Goal: Information Seeking & Learning: Learn about a topic

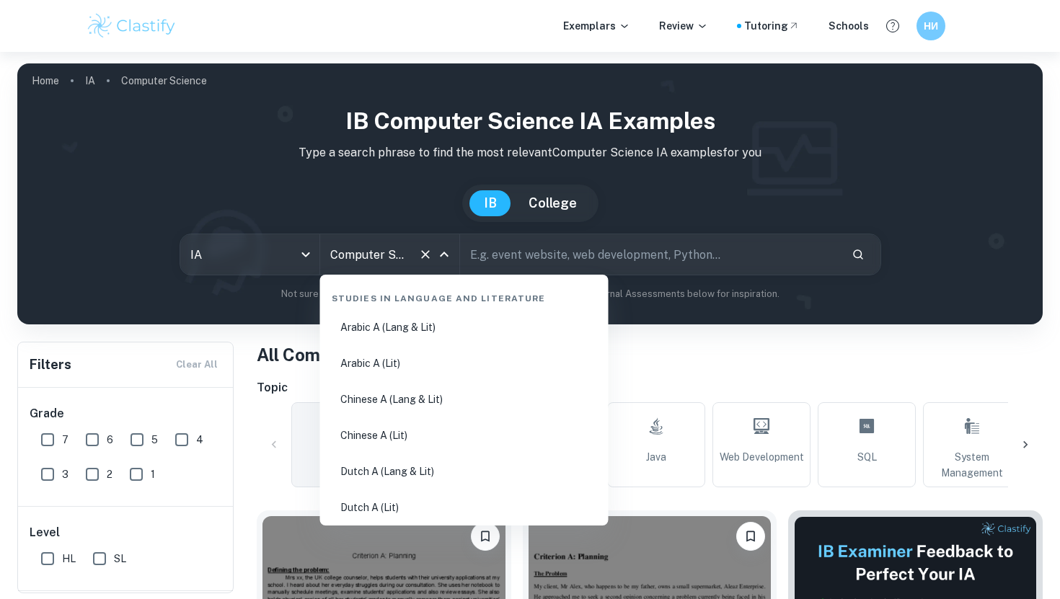
click at [407, 254] on input "Computer Science" at bounding box center [370, 254] width 86 height 27
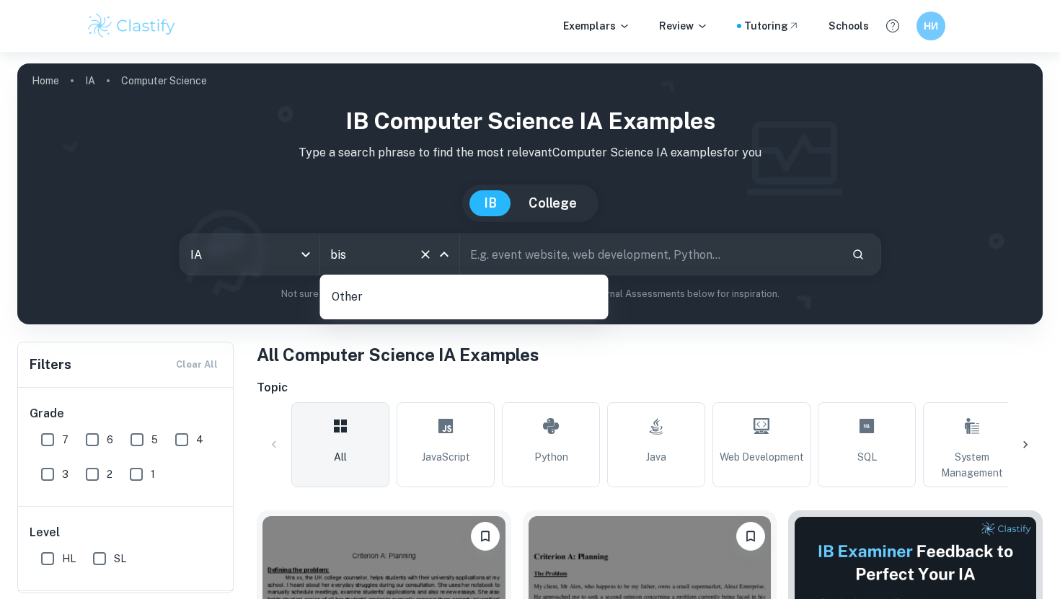
type input "bi"
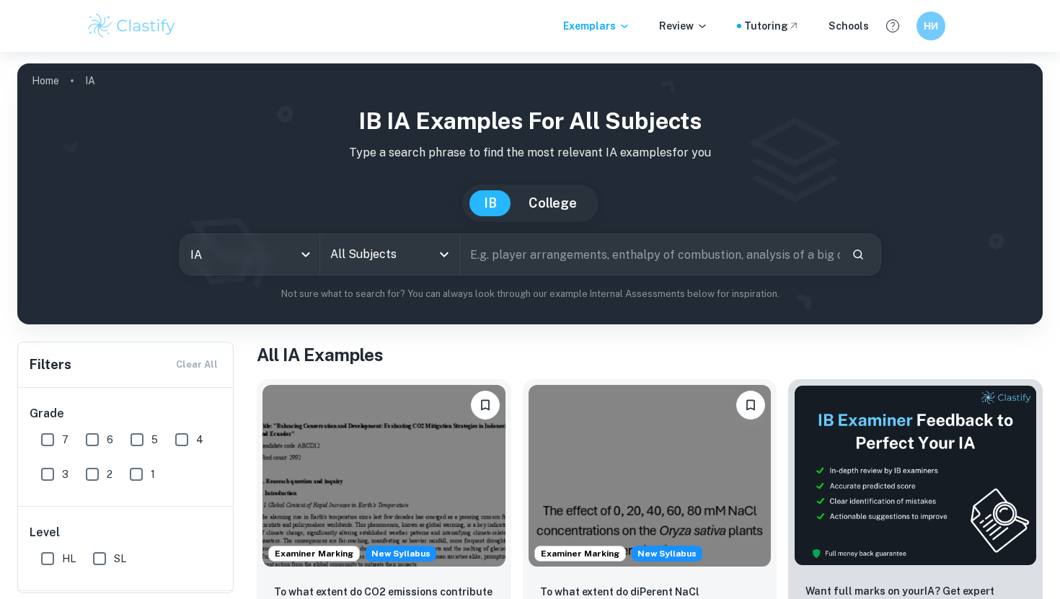
click at [383, 268] on div "All Subjects" at bounding box center [389, 254] width 139 height 40
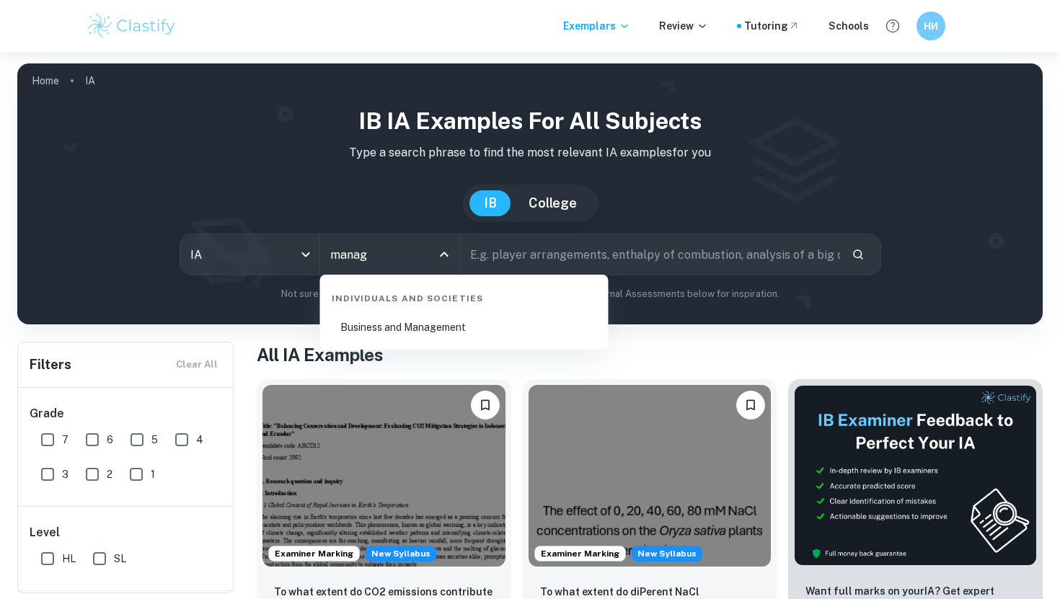
click at [396, 329] on li "Business and Management" at bounding box center [464, 327] width 277 height 33
type input "Business and Management"
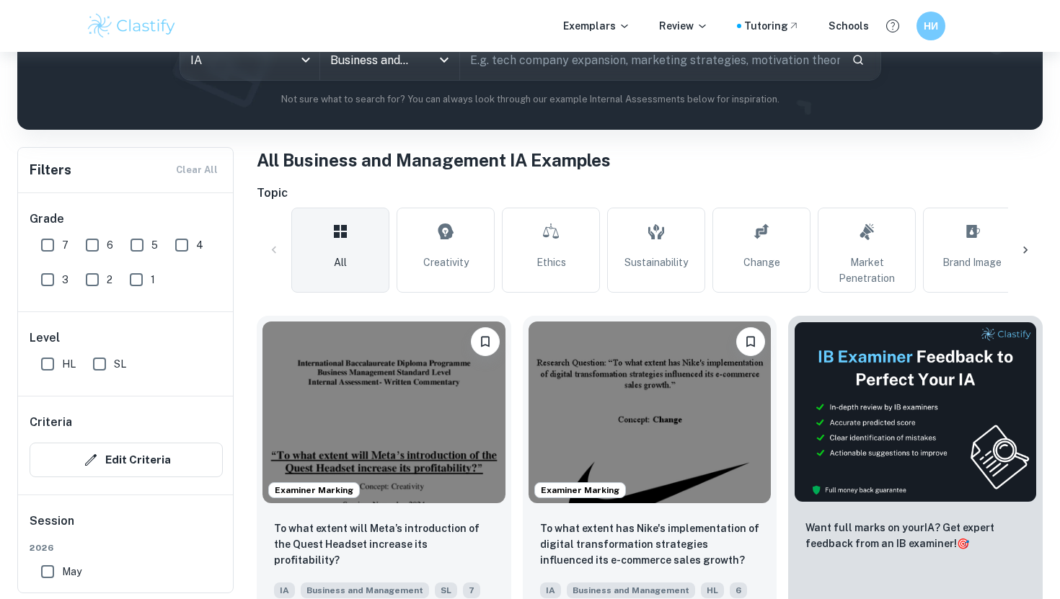
scroll to position [196, 0]
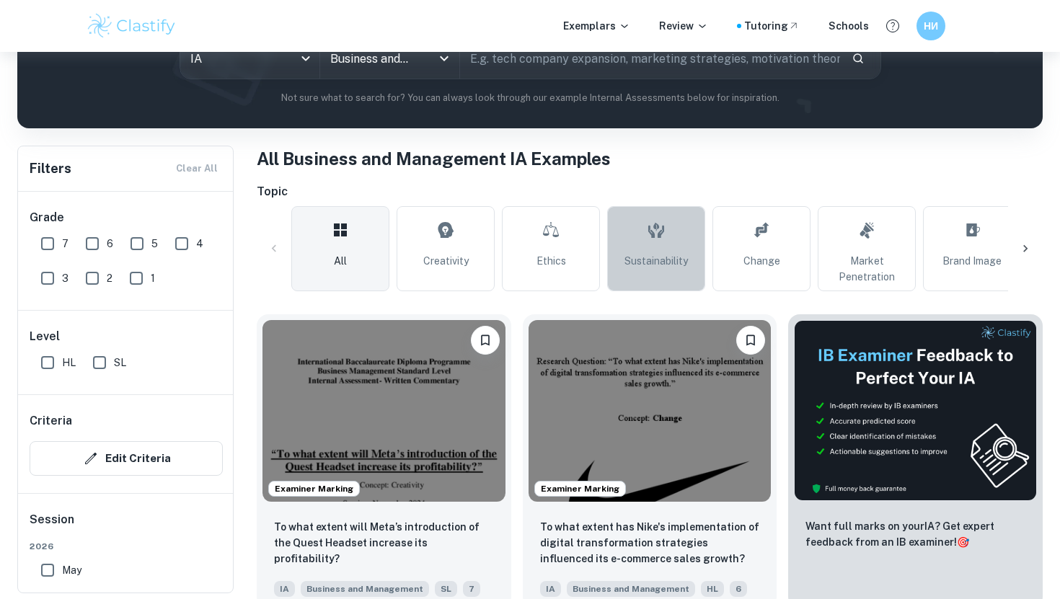
click at [632, 244] on link "Sustainability" at bounding box center [656, 248] width 98 height 85
type input "Sustainability"
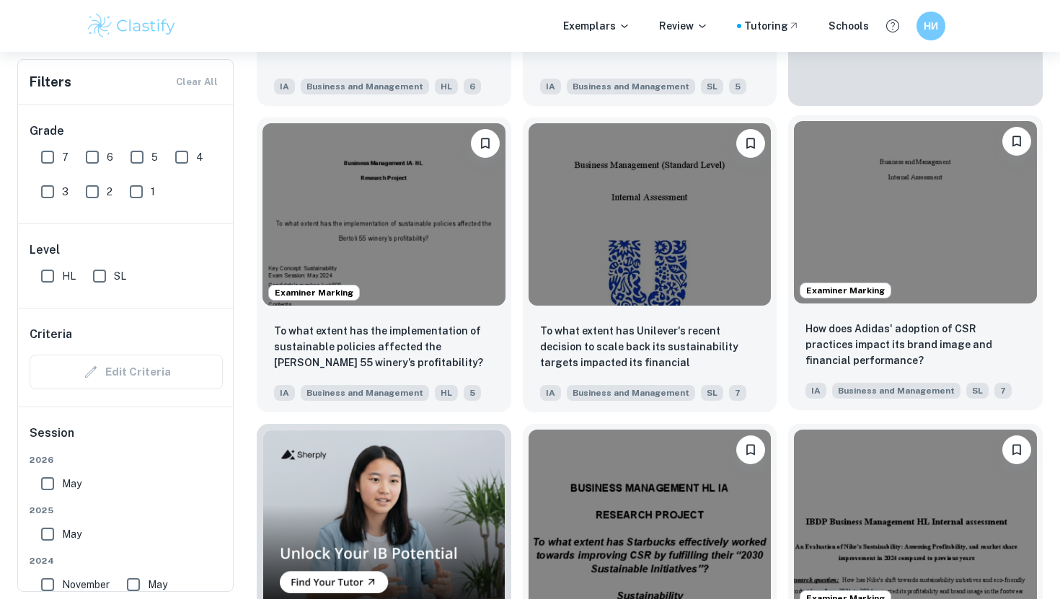
scroll to position [694, 0]
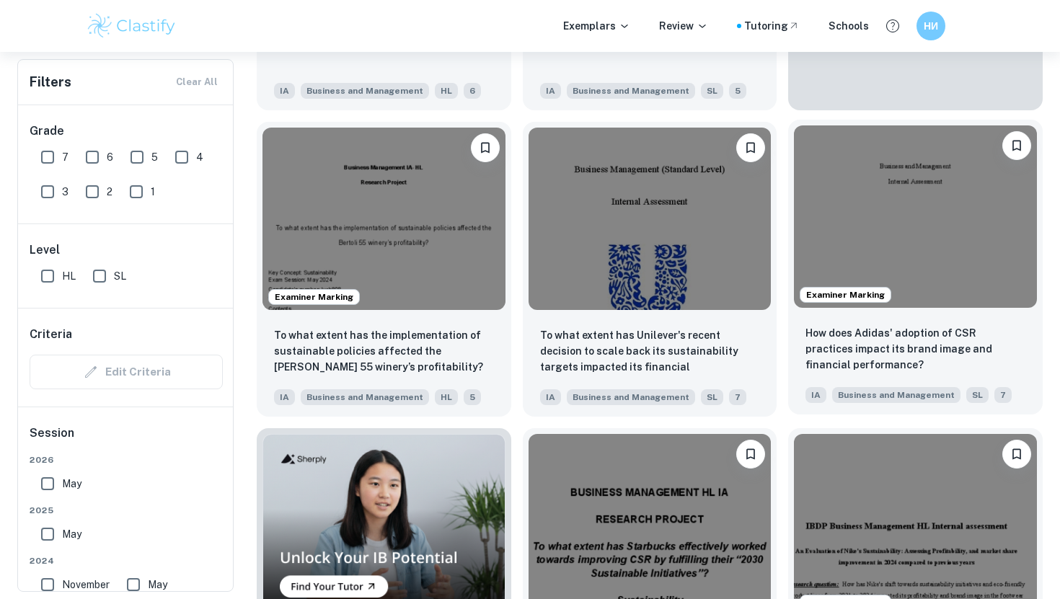
click at [900, 167] on img at bounding box center [915, 216] width 243 height 182
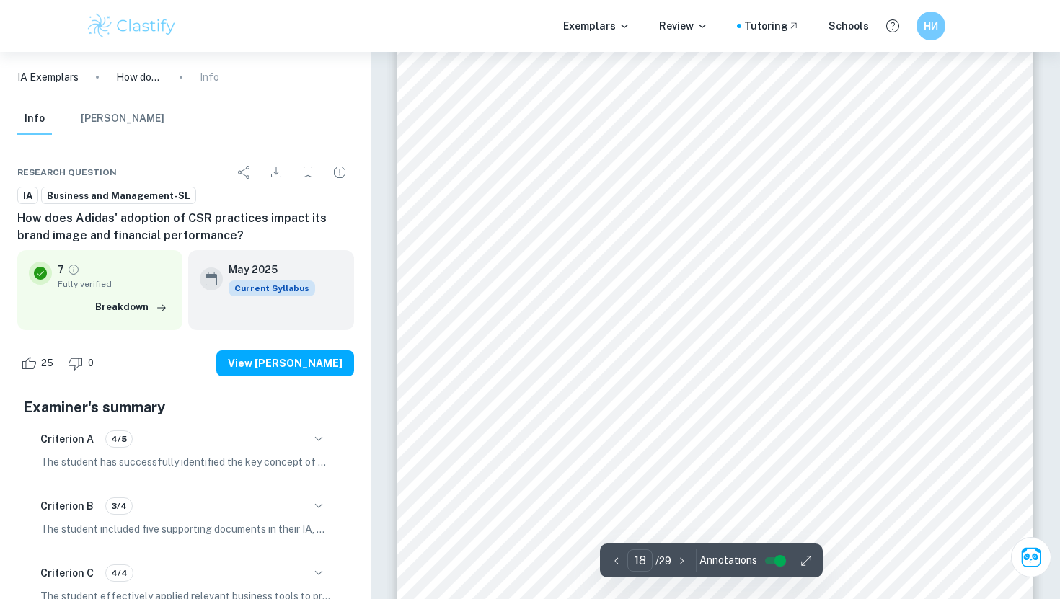
scroll to position [15673, 0]
drag, startPoint x: 642, startPoint y: 327, endPoint x: 573, endPoint y: 348, distance: 72.5
click at [573, 348] on div "17" at bounding box center [715, 337] width 636 height 898
click at [719, 136] on div "Business and Management Internal Assessment Research question: How does Adidas'…" at bounding box center [715, 515] width 636 height 898
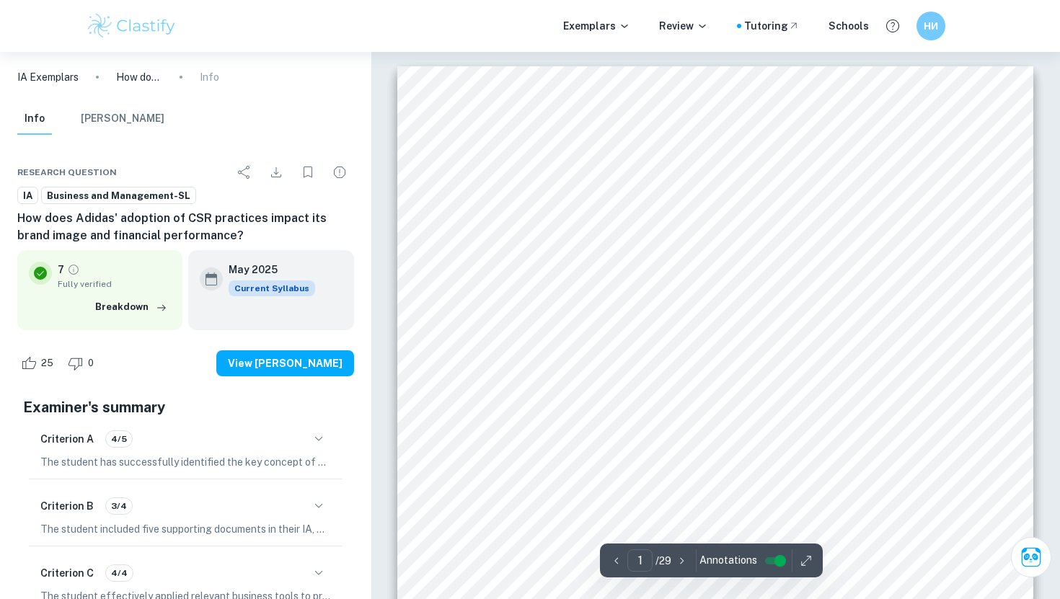
click at [719, 160] on div "Business and Management Internal Assessment Research question: How does Adidas'…" at bounding box center [715, 515] width 636 height 898
click at [719, 158] on span "Business and Management" at bounding box center [715, 152] width 149 height 14
click at [713, 177] on span "Internal Assessment" at bounding box center [714, 184] width 111 height 14
click at [713, 182] on span "Internal Assessment" at bounding box center [714, 184] width 111 height 14
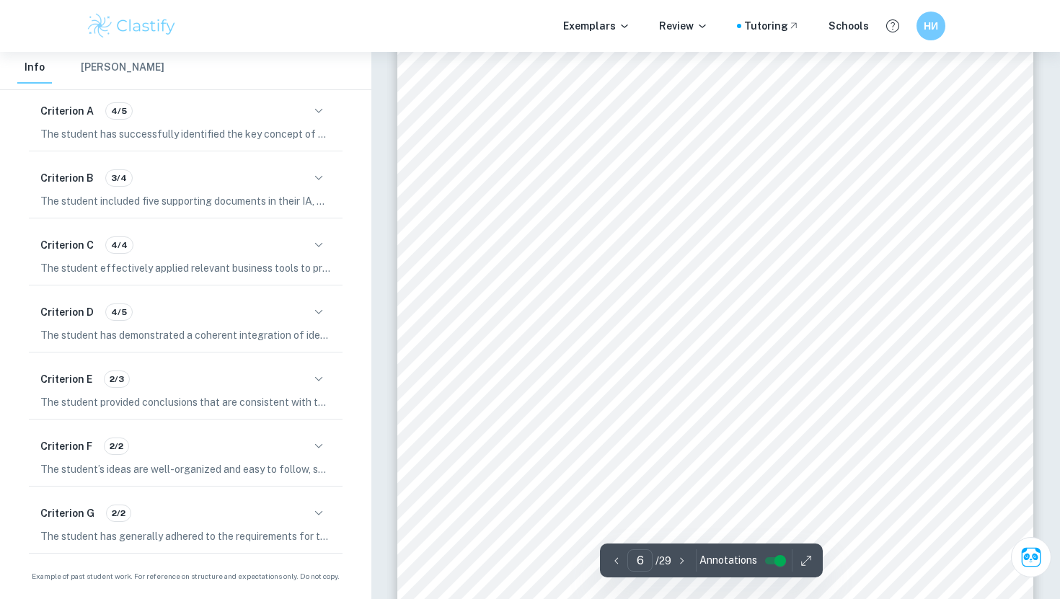
scroll to position [4671, 0]
type input "3"
drag, startPoint x: 710, startPoint y: 187, endPoint x: 472, endPoint y: 121, distance: 246.8
click at [472, 121] on div "Introduction Adidas is a German company focused on athletic footwear and appare…" at bounding box center [715, 459] width 636 height 898
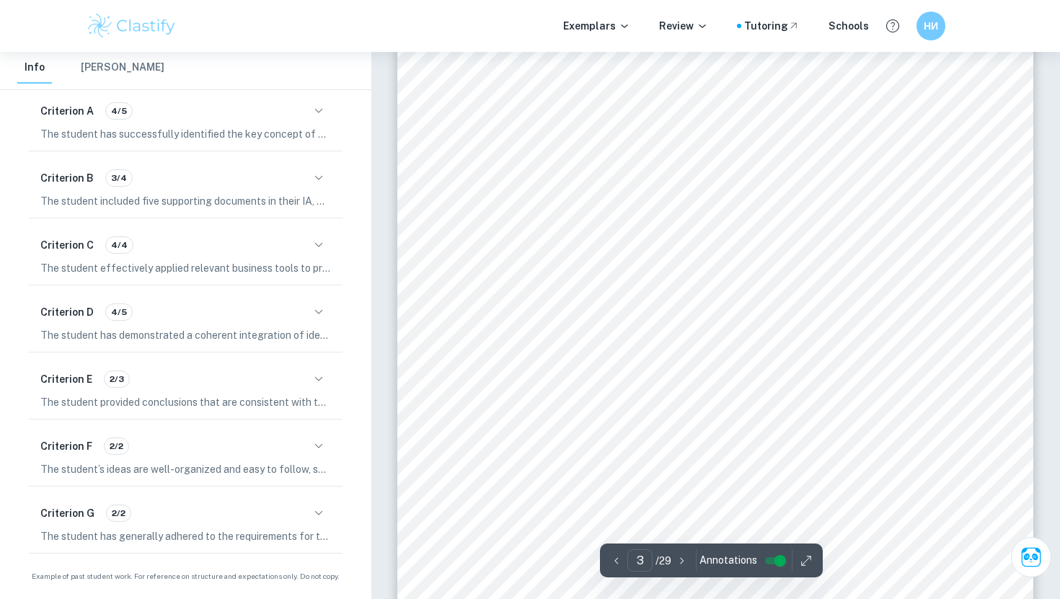
drag, startPoint x: 473, startPoint y: 121, endPoint x: 696, endPoint y: 187, distance: 232.2
click at [696, 187] on div "Introduction Adidas is a German company focused on athletic footwear and appare…" at bounding box center [715, 459] width 636 height 898
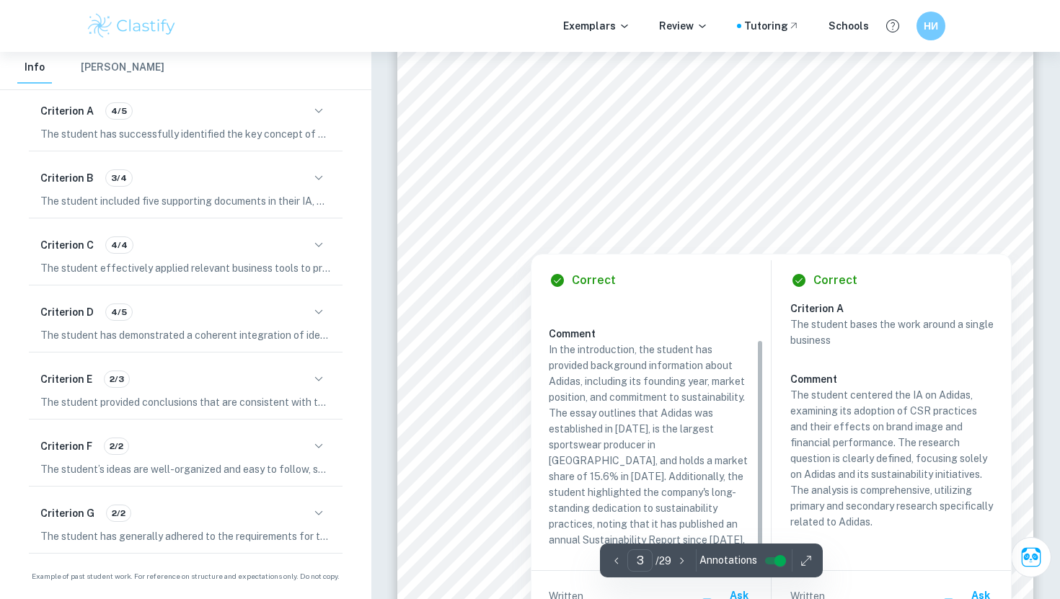
click at [693, 187] on span "." at bounding box center [693, 183] width 4 height 13
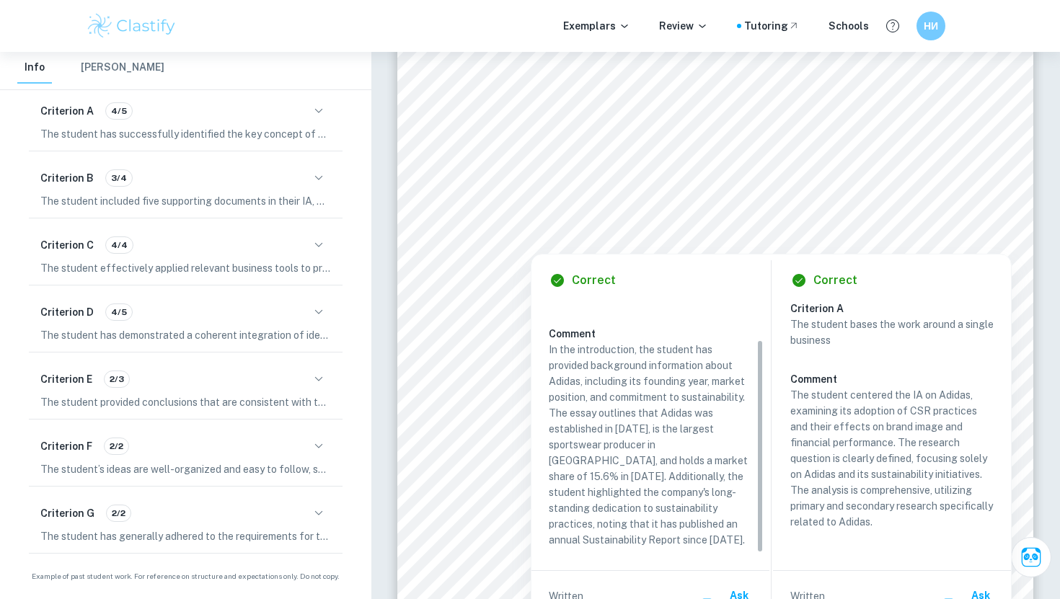
drag, startPoint x: 693, startPoint y: 187, endPoint x: 634, endPoint y: 171, distance: 61.2
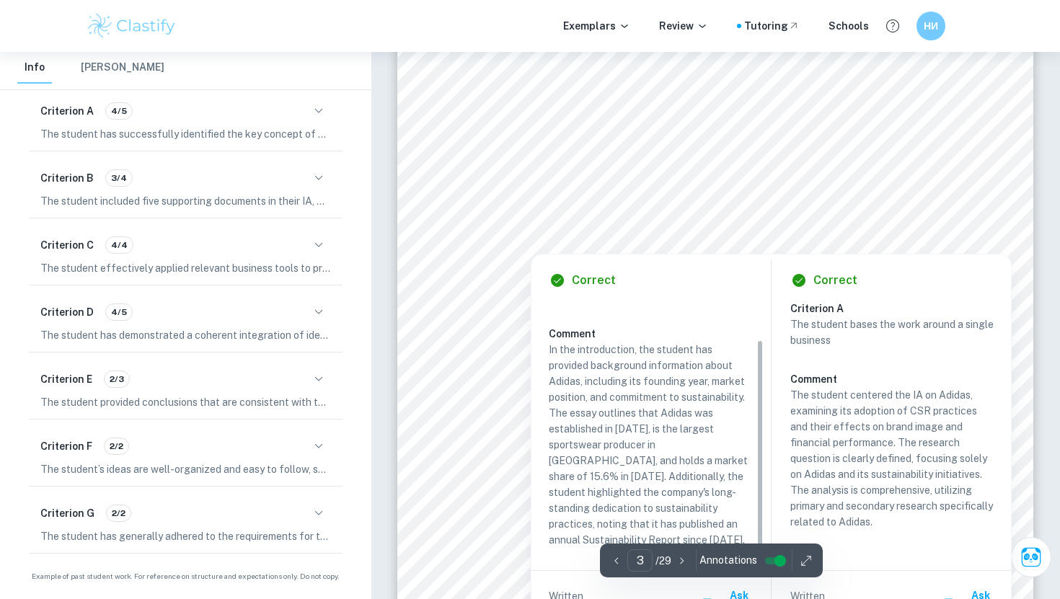
click at [502, 125] on div at bounding box center [698, 133] width 448 height 30
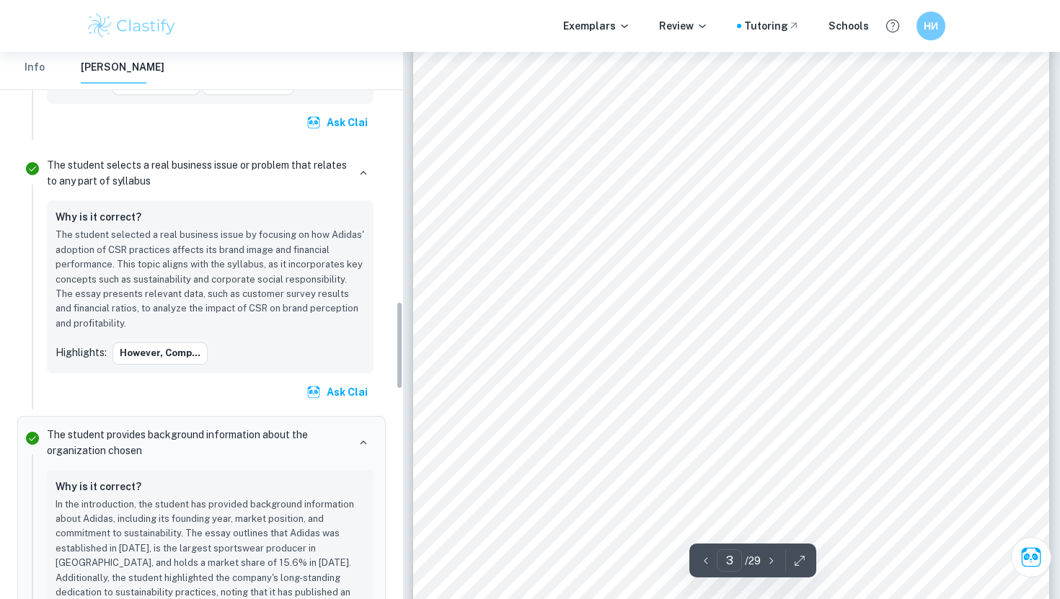
scroll to position [1635, 0]
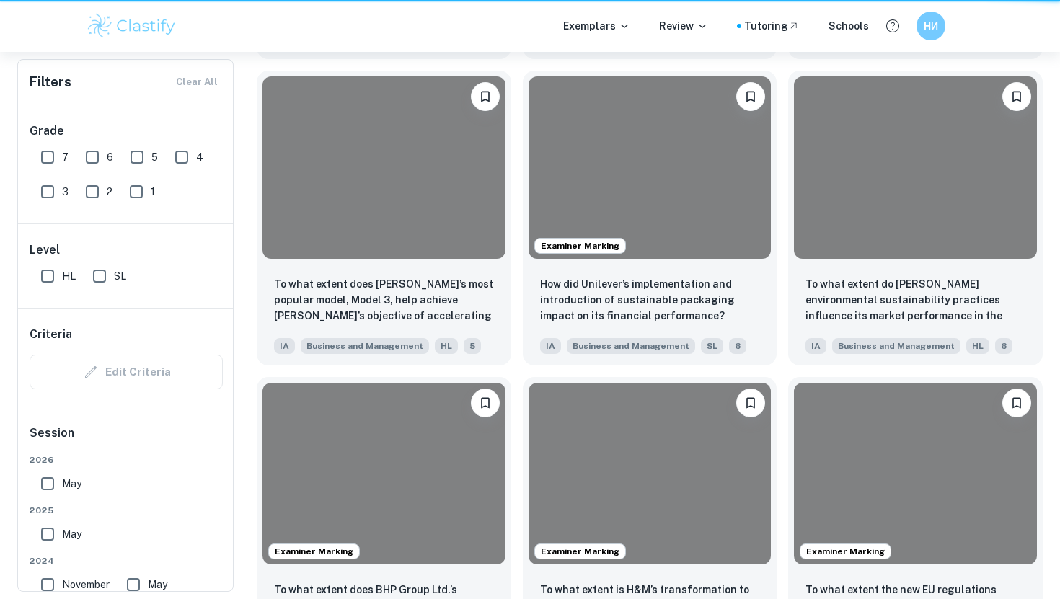
scroll to position [694, 0]
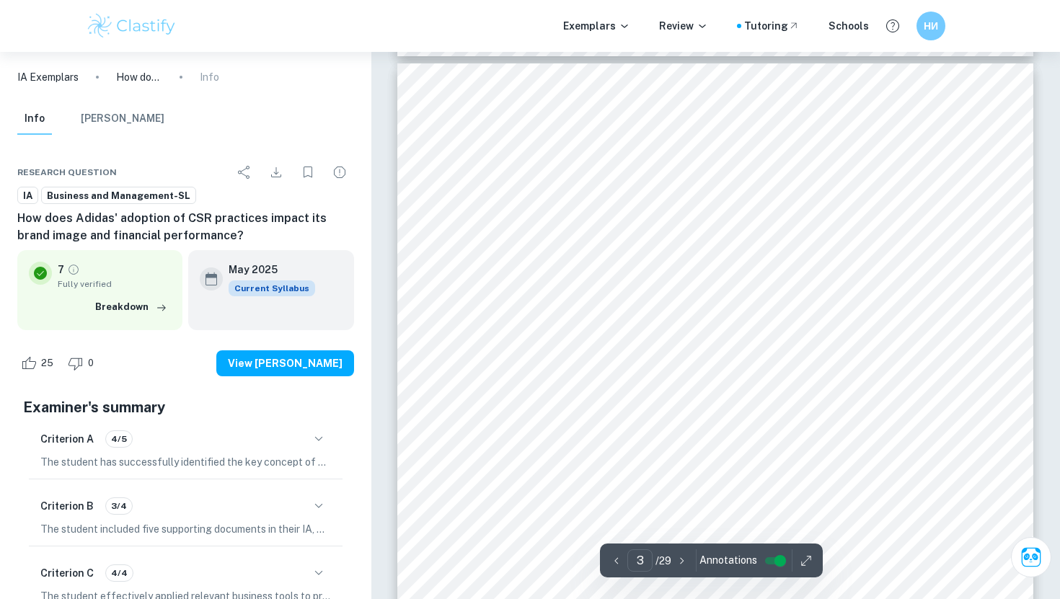
scroll to position [1919, 0]
click at [465, 175] on div "Introduction Adidas is a German company focused on athletic footwear and appare…" at bounding box center [715, 510] width 636 height 898
drag, startPoint x: 677, startPoint y: 492, endPoint x: 642, endPoint y: 397, distance: 100.6
click at [642, 373] on div "Introduction Adidas is a German company focused on athletic footwear and appare…" at bounding box center [715, 329] width 636 height 898
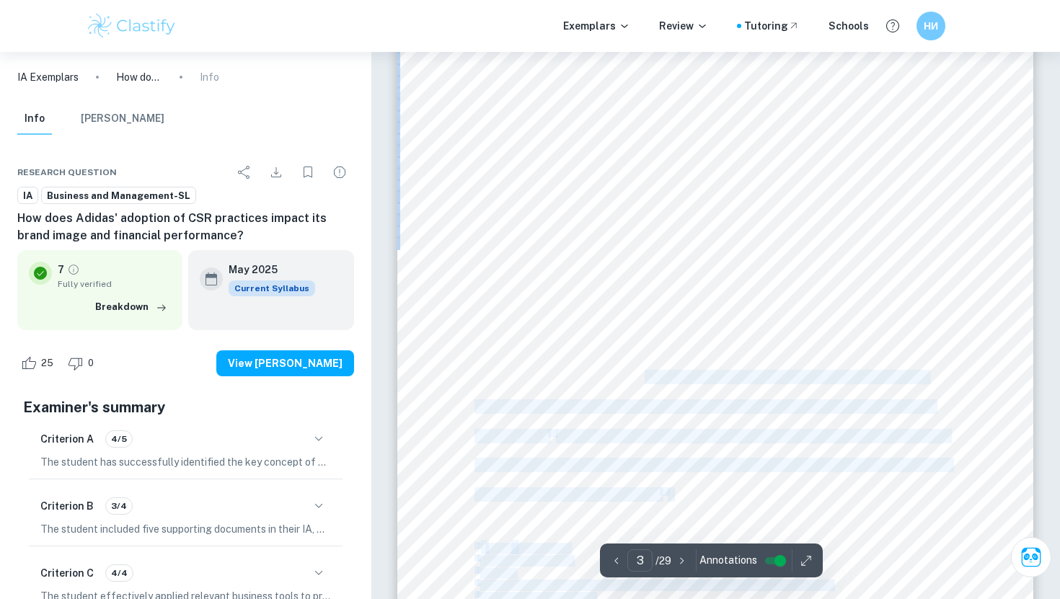
click at [677, 492] on div "Introduction Adidas is a German company focused on athletic footwear and appare…" at bounding box center [715, 329] width 636 height 898
drag, startPoint x: 673, startPoint y: 492, endPoint x: 615, endPoint y: 442, distance: 76.6
click at [615, 442] on div "Introduction Adidas is a German company focused on athletic footwear and appare…" at bounding box center [715, 329] width 636 height 898
click at [615, 442] on span ". While some researchers state the direct positive relationship between social" at bounding box center [752, 436] width 393 height 13
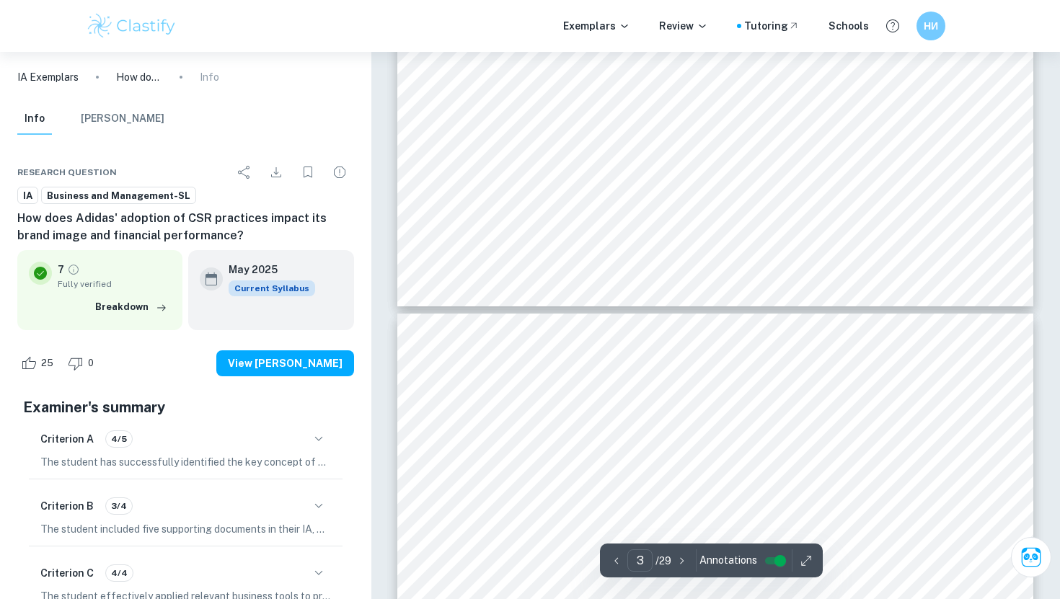
scroll to position [2570, 0]
type input "4"
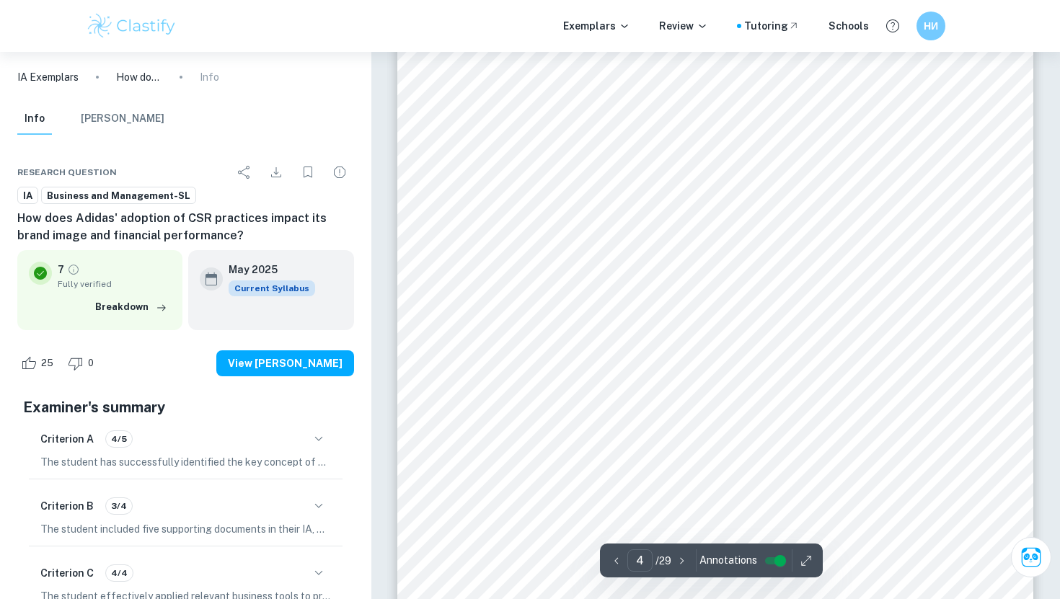
scroll to position [2891, 0]
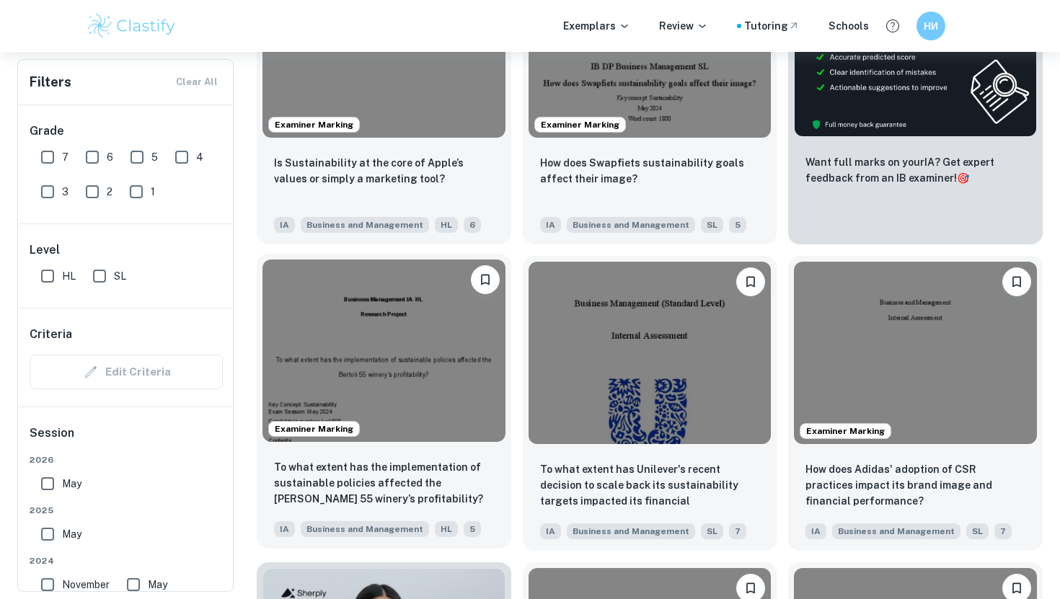
scroll to position [569, 0]
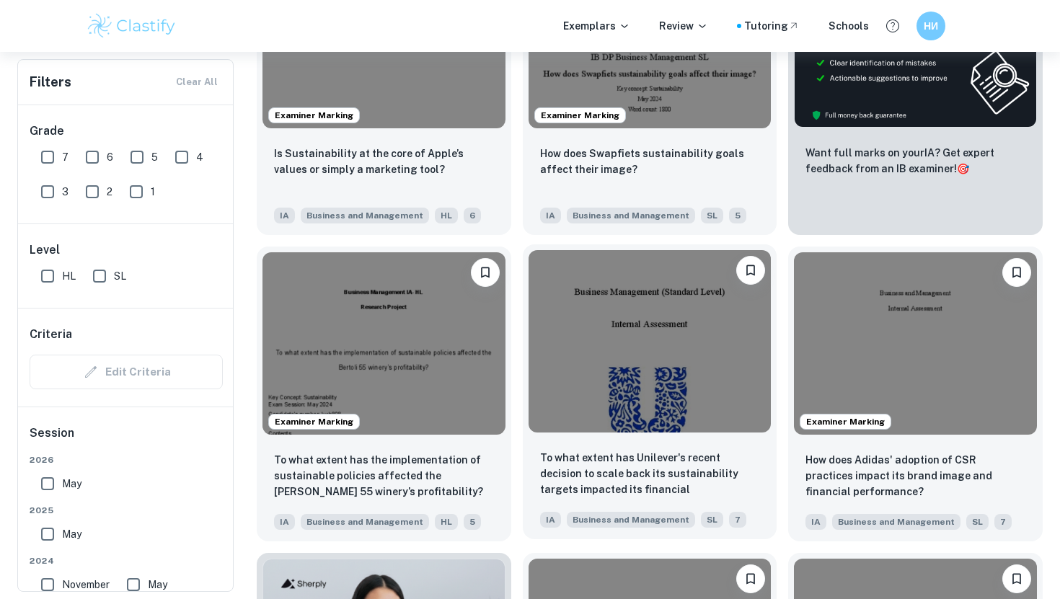
click at [665, 414] on img at bounding box center [649, 341] width 243 height 182
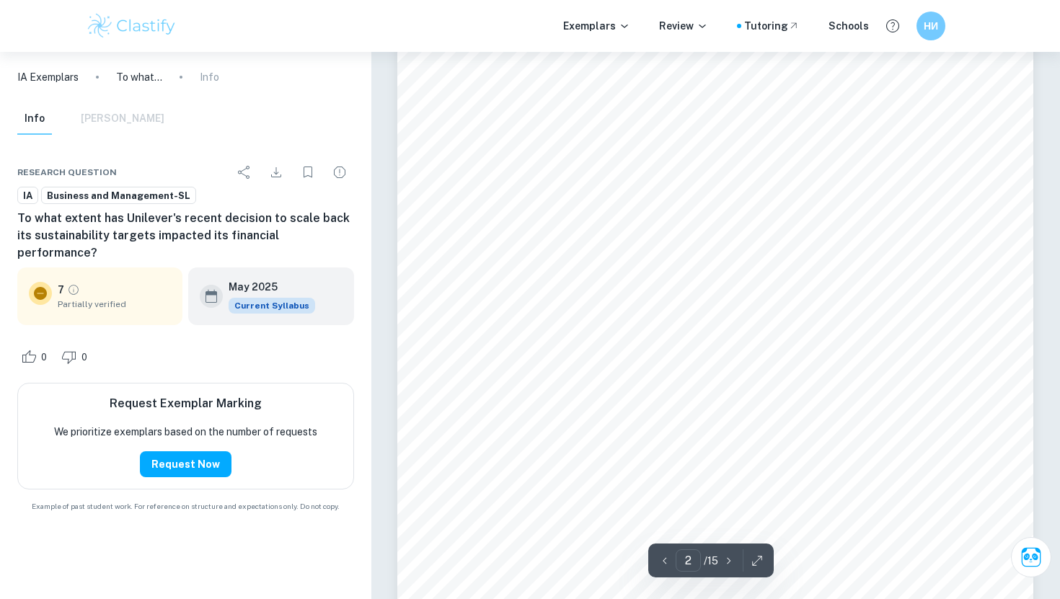
scroll to position [1103, 0]
click at [546, 185] on div "2 Table of Contents List of Figures and Tables ................................…" at bounding box center [715, 306] width 636 height 823
click at [543, 195] on span "Triple Bottom Line Analysis" at bounding box center [574, 193] width 143 height 12
type input "4"
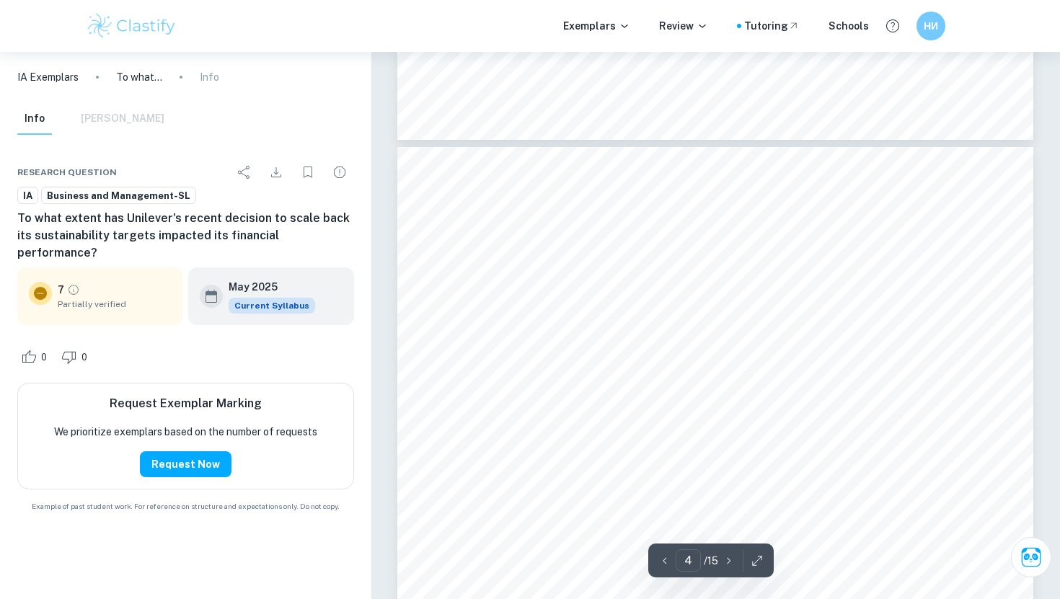
scroll to position [2566, 0]
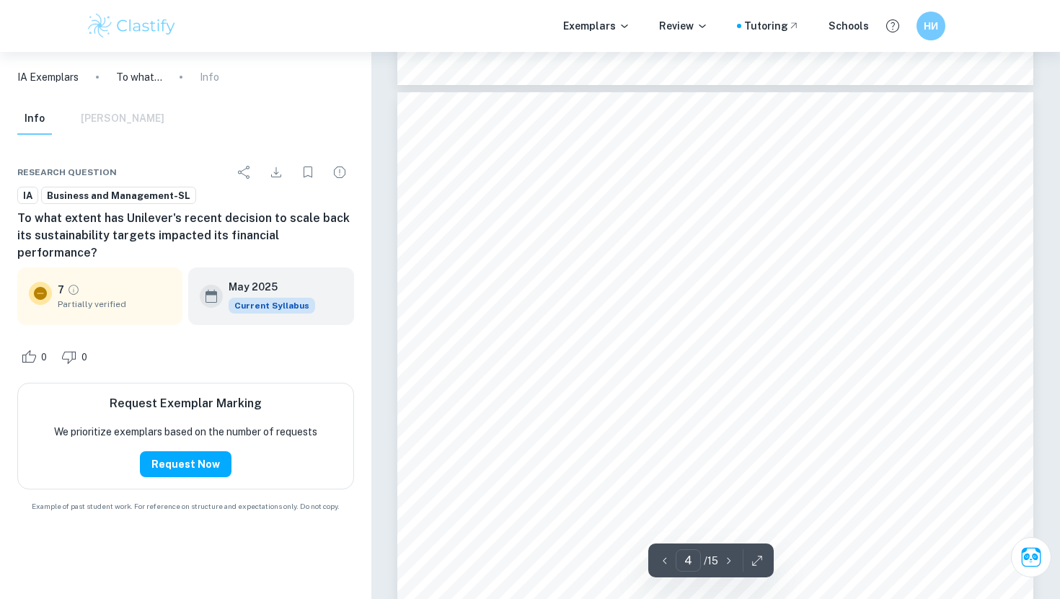
click at [539, 209] on div "4 Introduction Unilever is a British multinational consumer goods company found…" at bounding box center [715, 503] width 636 height 823
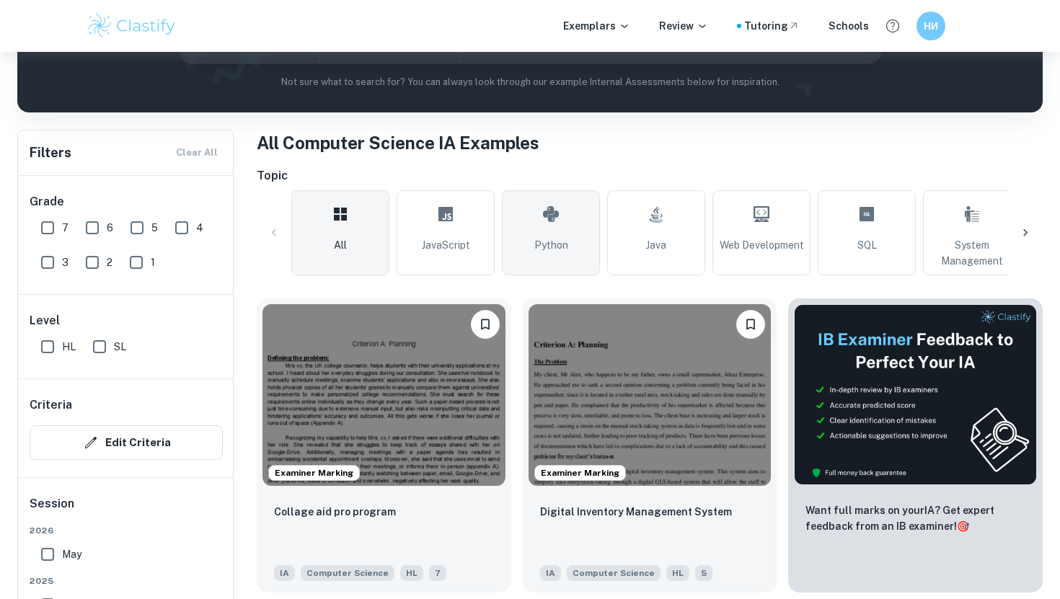
scroll to position [296, 0]
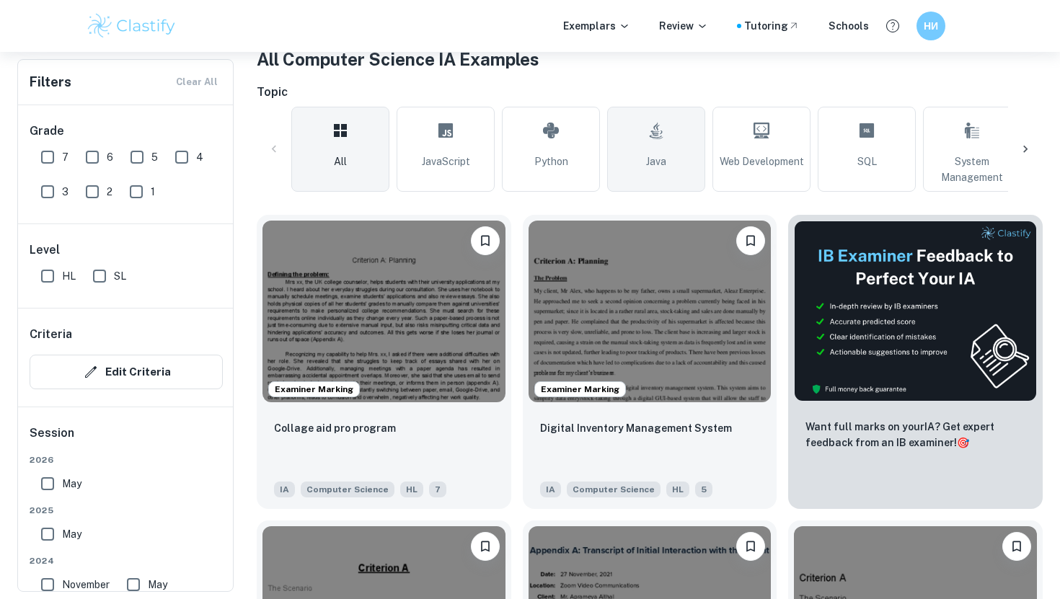
click at [692, 179] on link "Java" at bounding box center [656, 149] width 98 height 85
type input "Java"
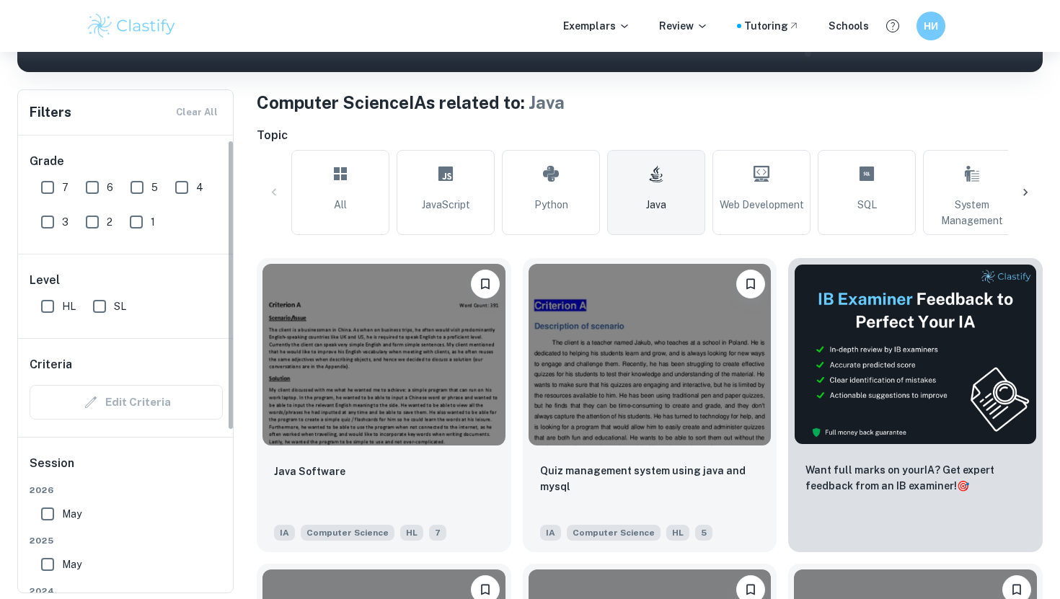
scroll to position [39, 0]
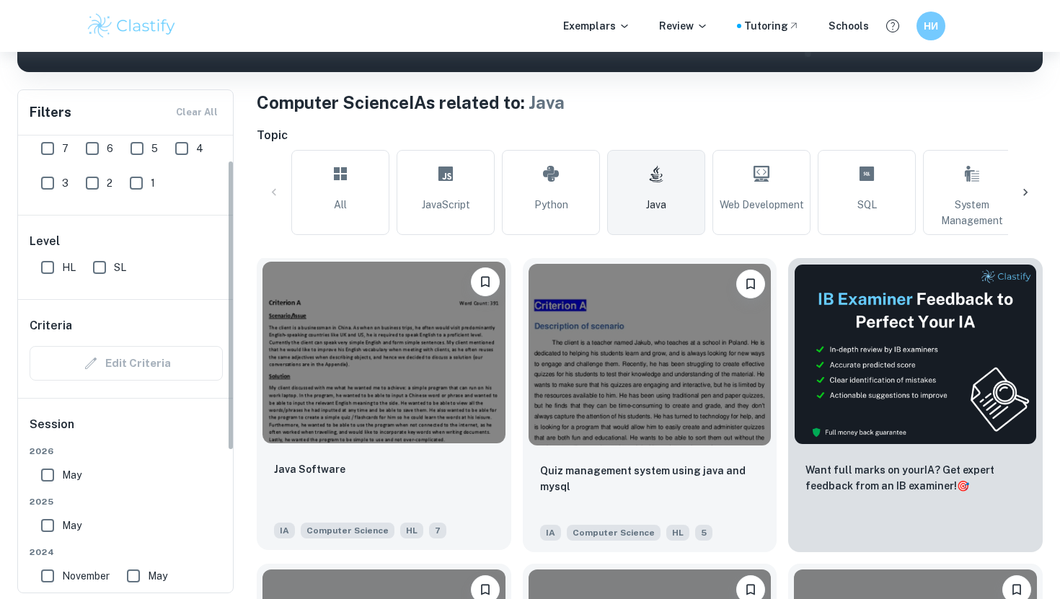
click at [310, 409] on img at bounding box center [383, 353] width 243 height 182
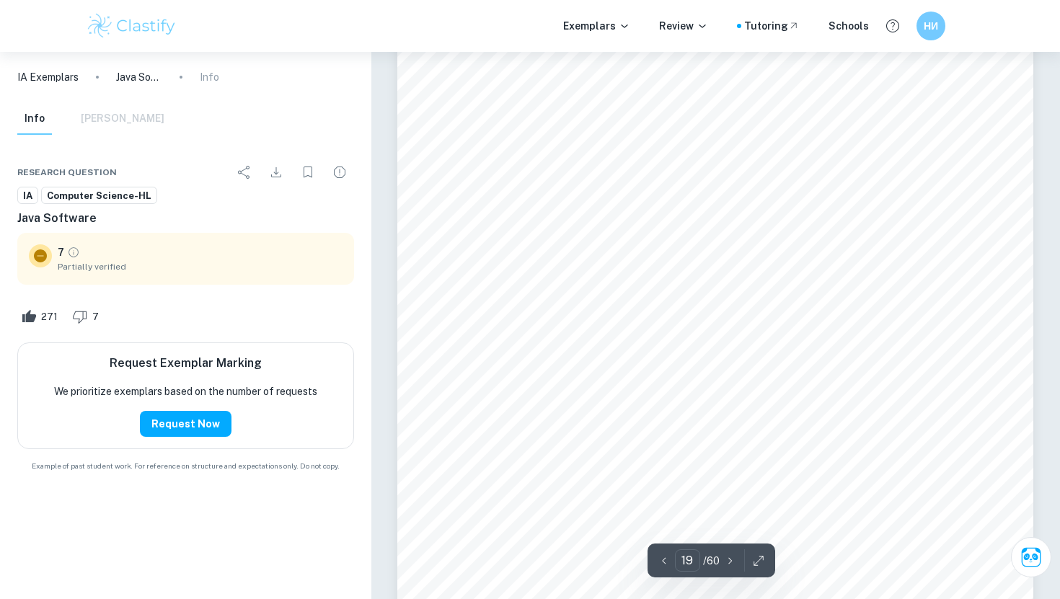
scroll to position [16486, 0]
type input "24"
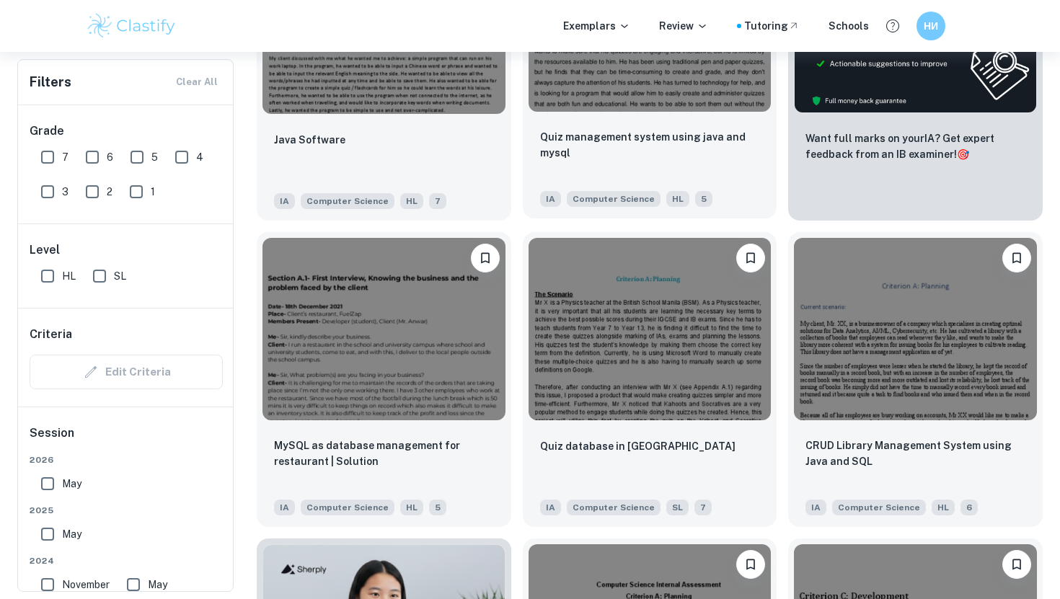
scroll to position [587, 0]
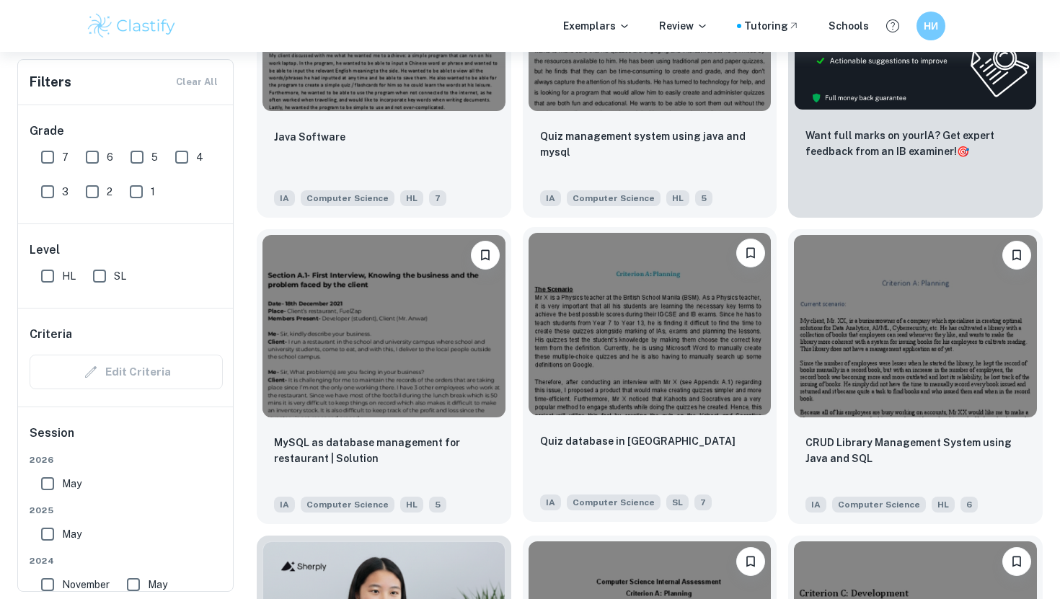
click at [603, 381] on img at bounding box center [649, 324] width 243 height 182
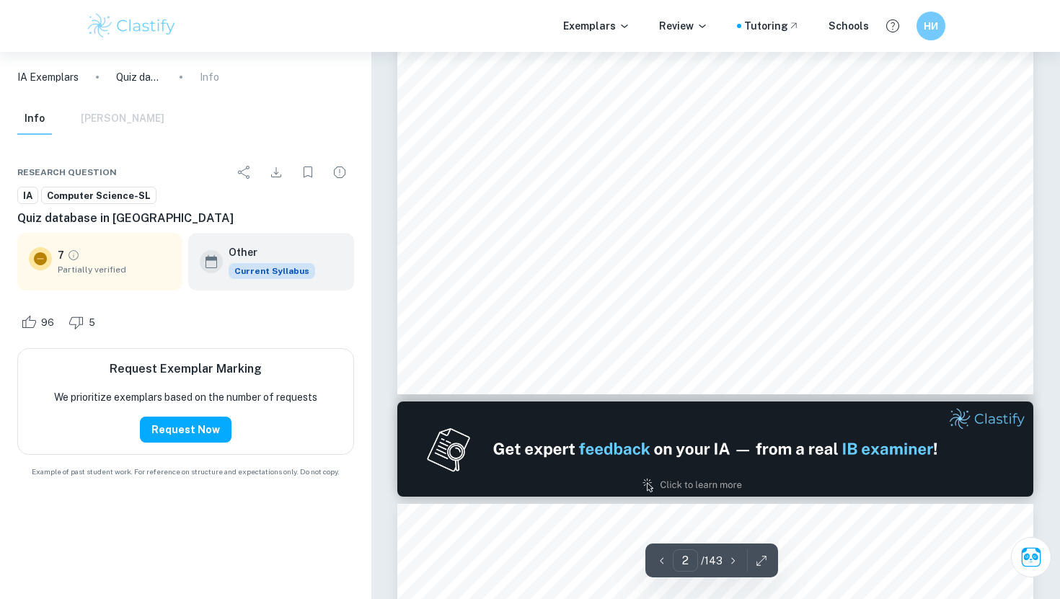
scroll to position [1782, 0]
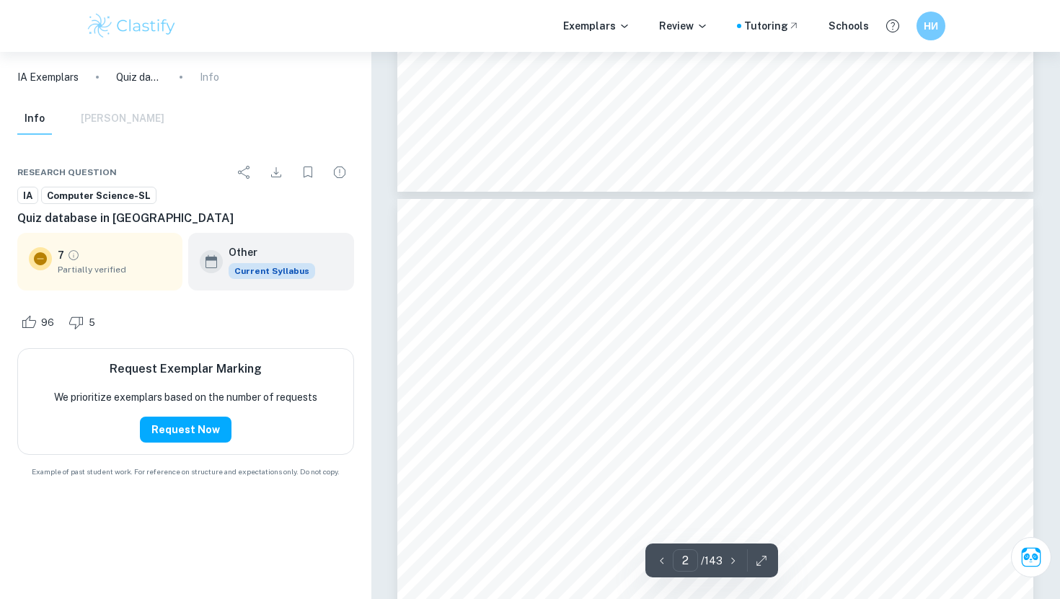
type input "3"
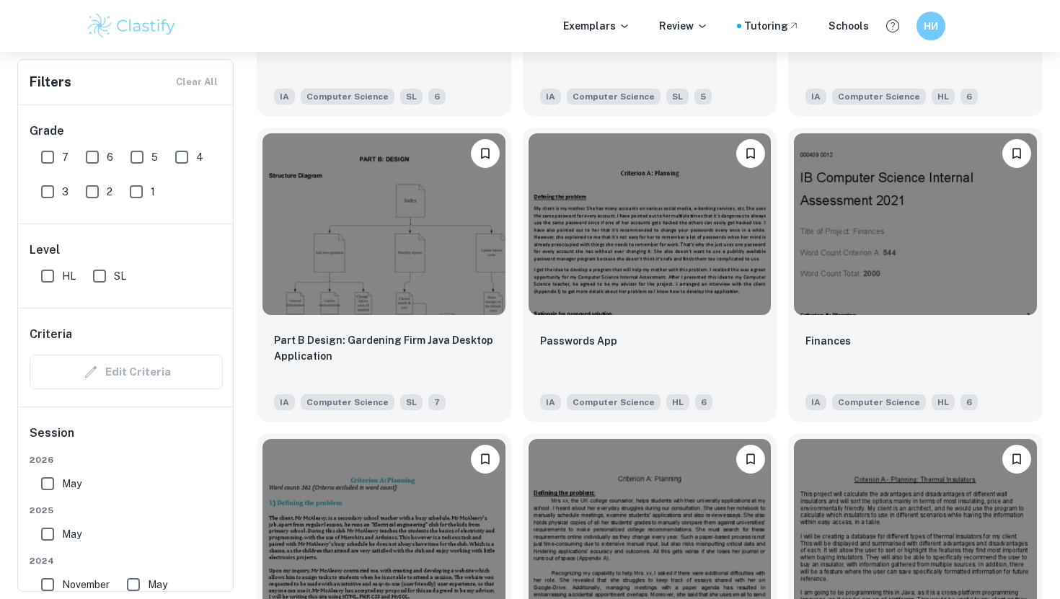
scroll to position [1604, 0]
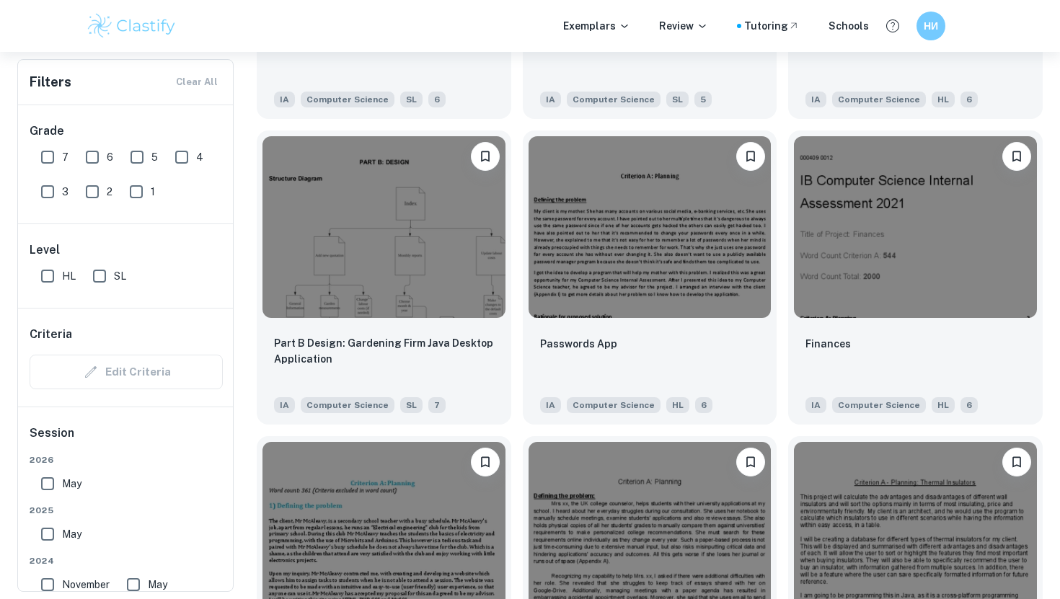
click at [363, 264] on img at bounding box center [383, 227] width 243 height 182
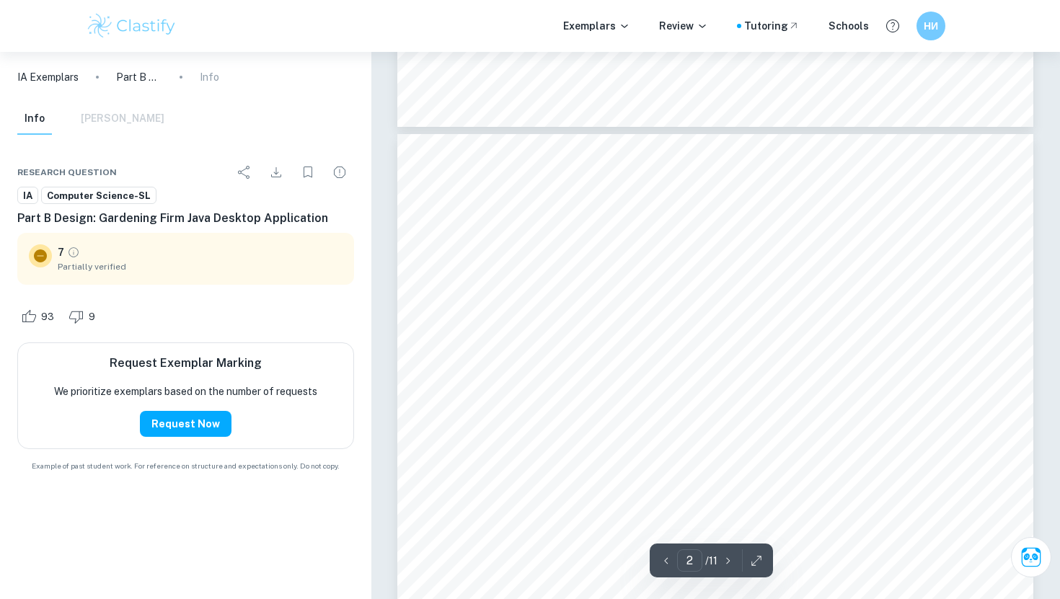
scroll to position [652, 0]
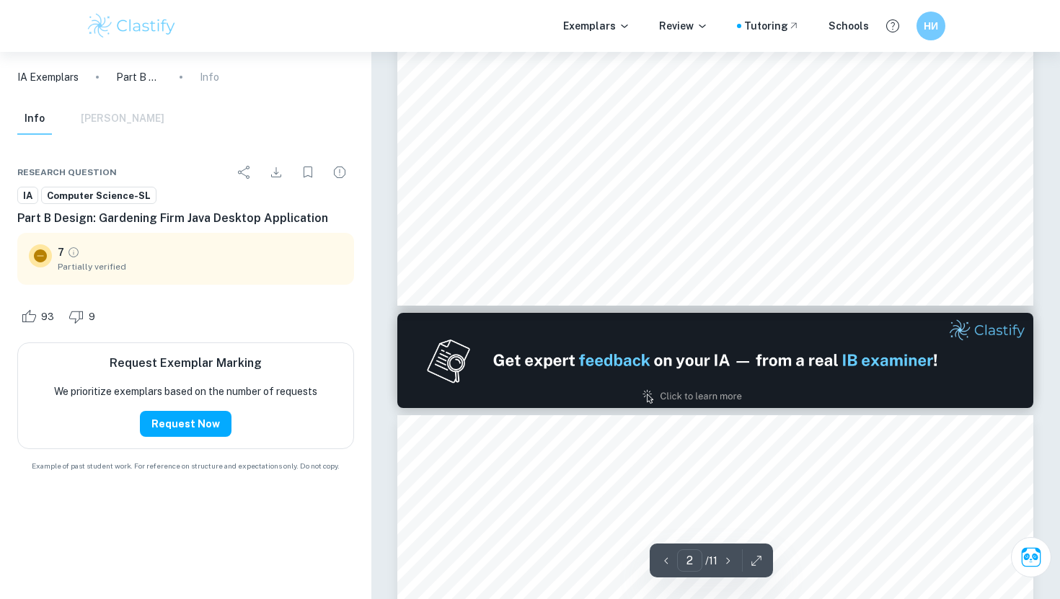
type input "1"
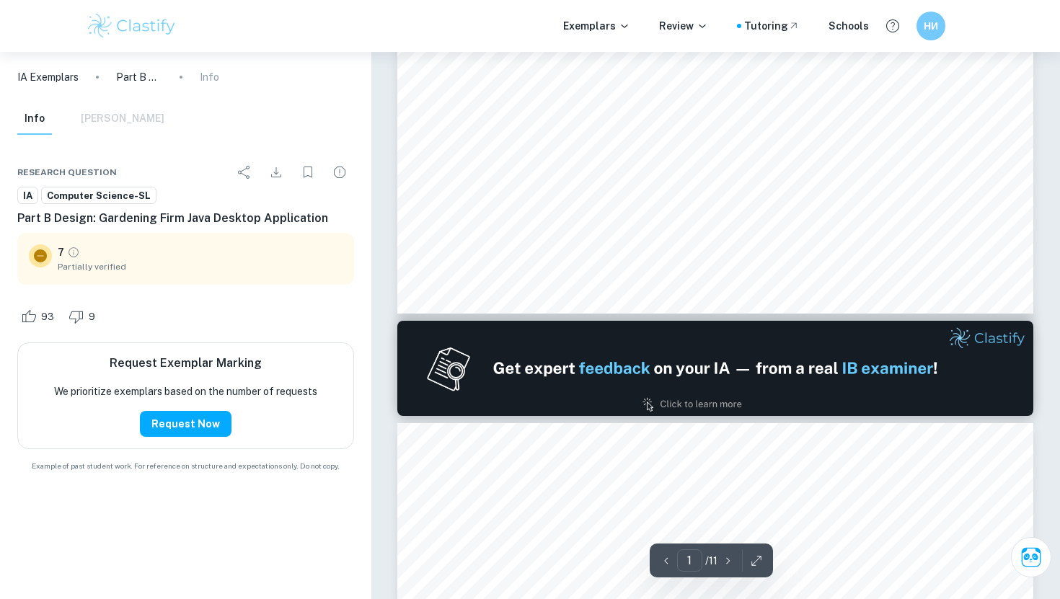
scroll to position [0, 0]
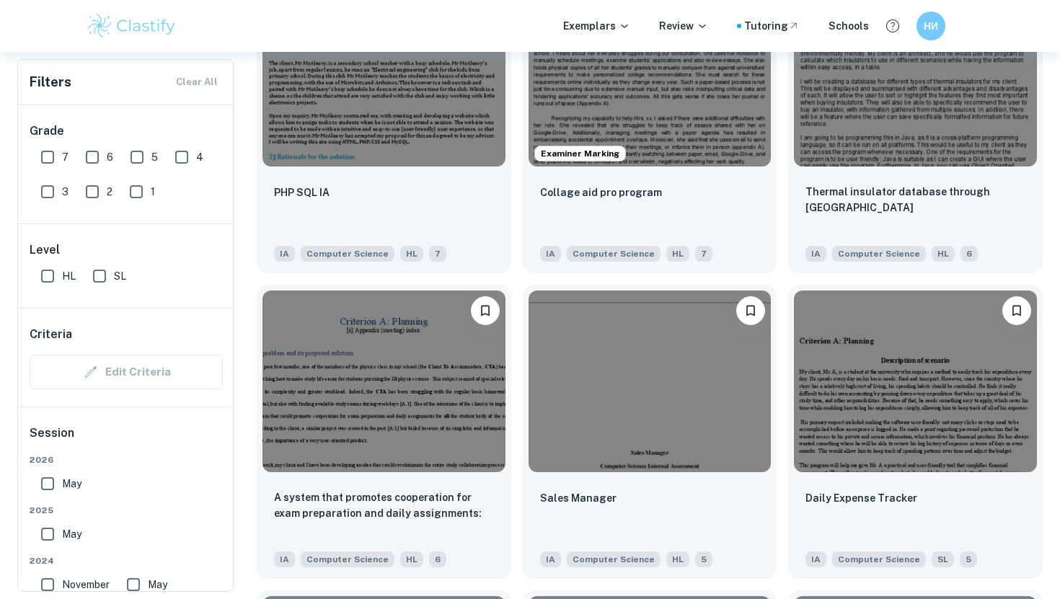
scroll to position [2063, 0]
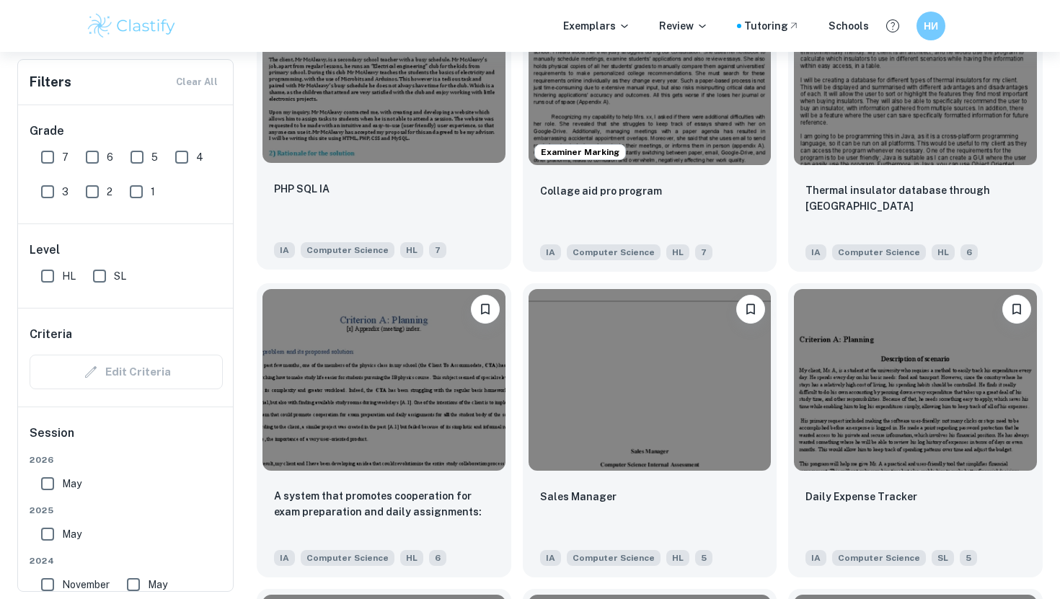
click at [427, 195] on div "PHP SQL IA" at bounding box center [384, 204] width 220 height 49
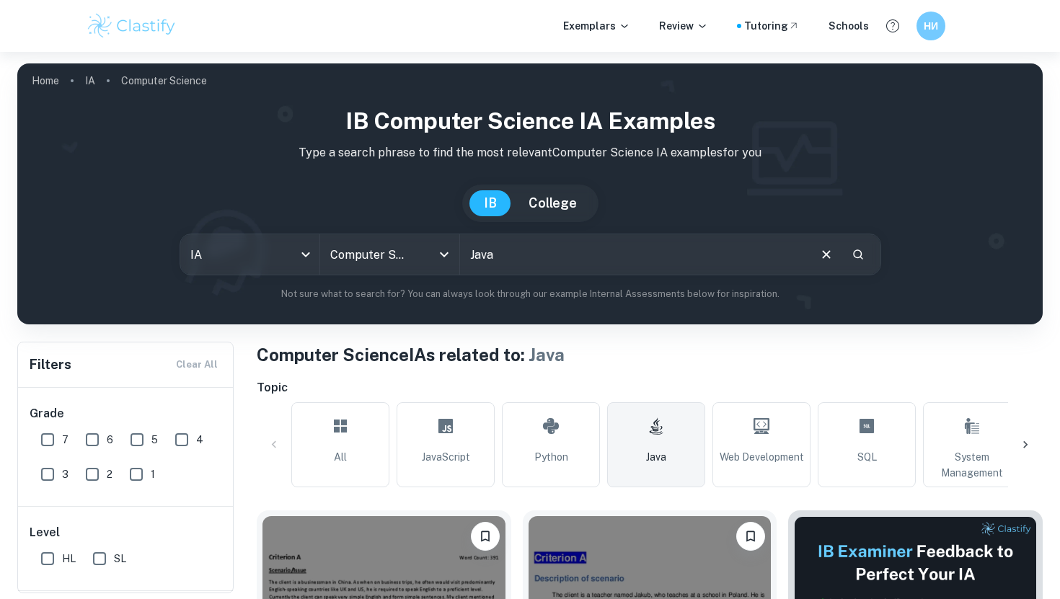
click at [675, 460] on link "Java" at bounding box center [656, 444] width 98 height 85
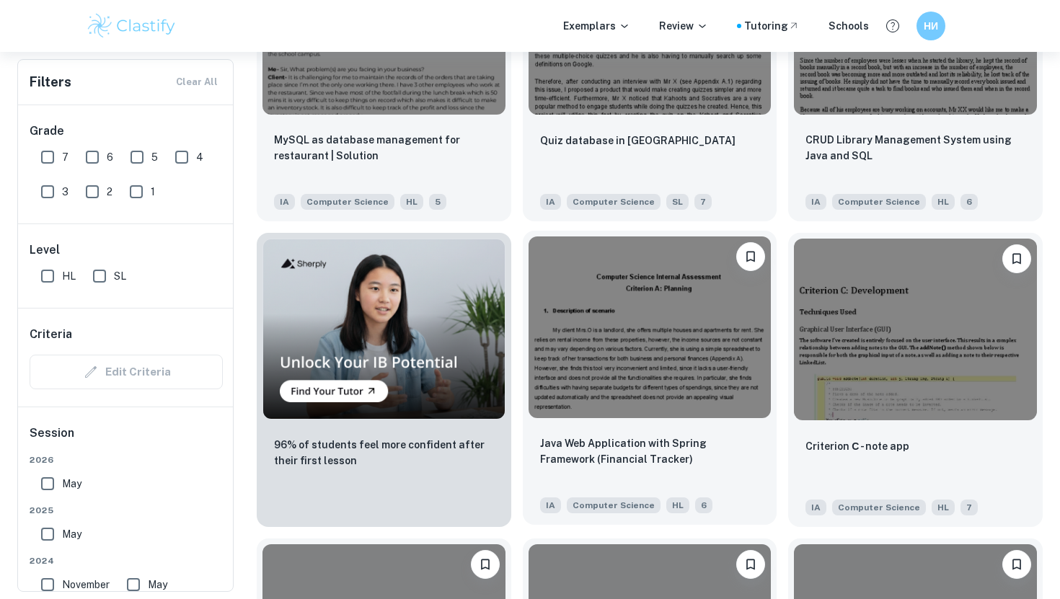
scroll to position [945, 0]
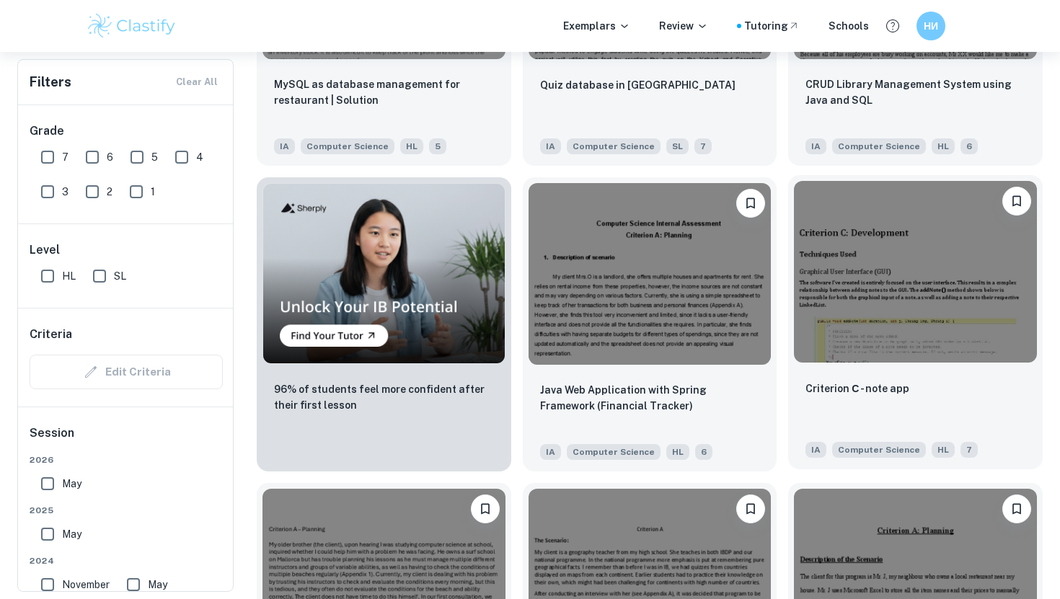
click at [858, 311] on img at bounding box center [915, 272] width 243 height 182
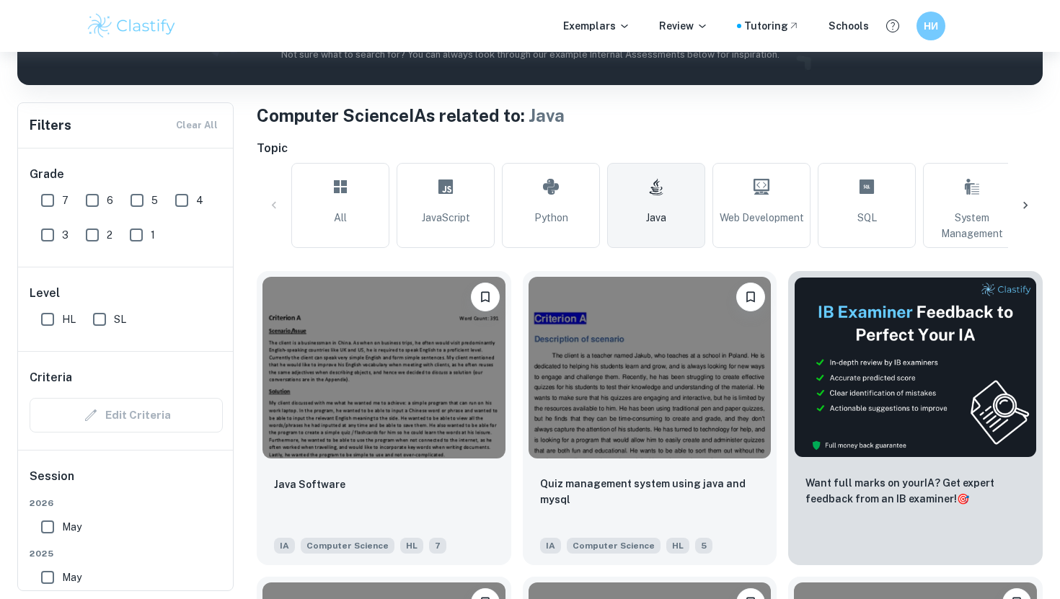
scroll to position [236, 0]
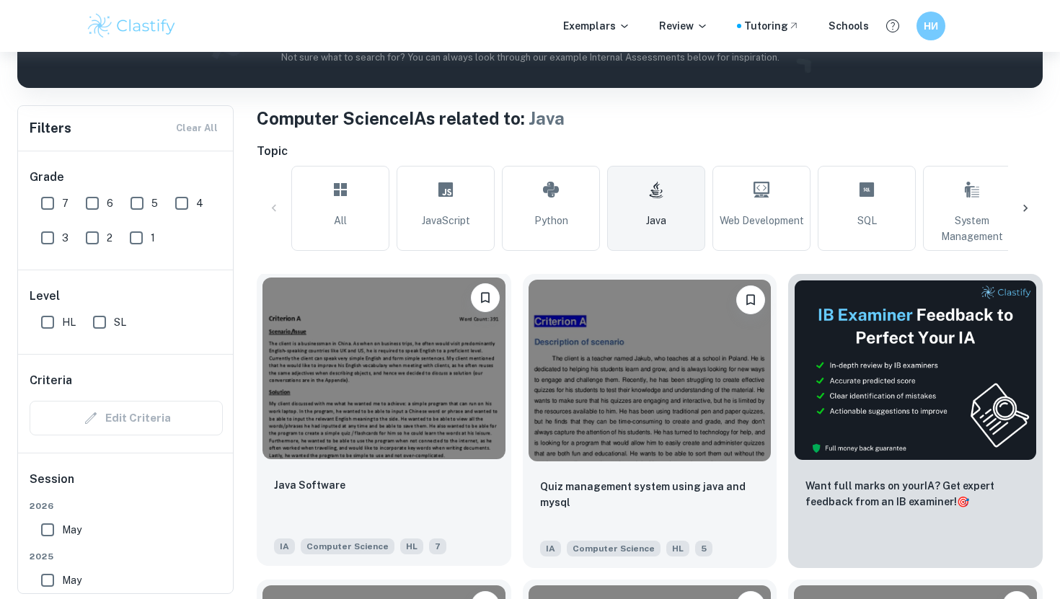
click at [390, 352] on img at bounding box center [383, 369] width 243 height 182
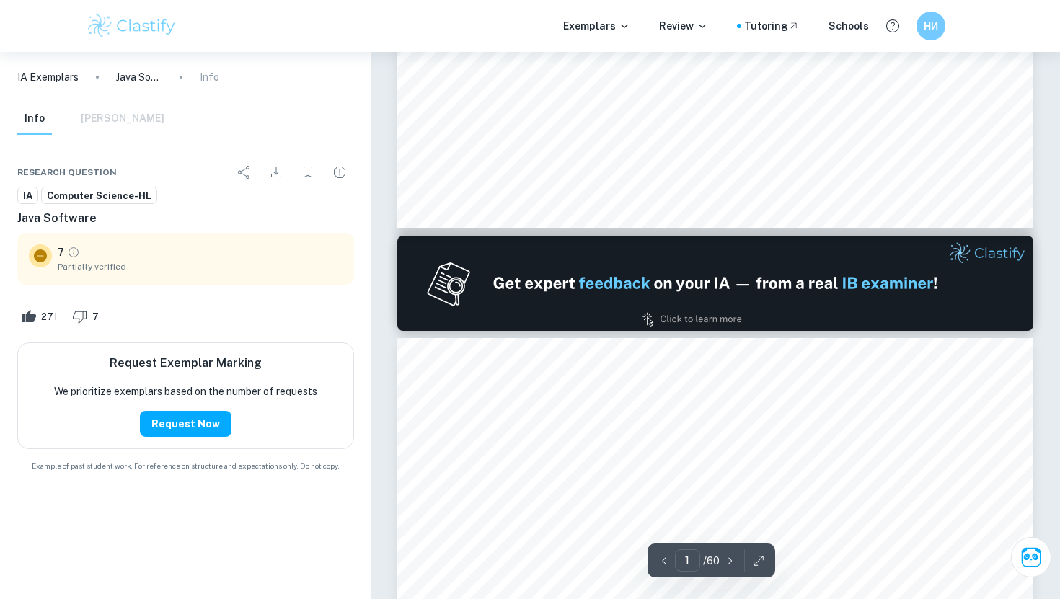
type input "2"
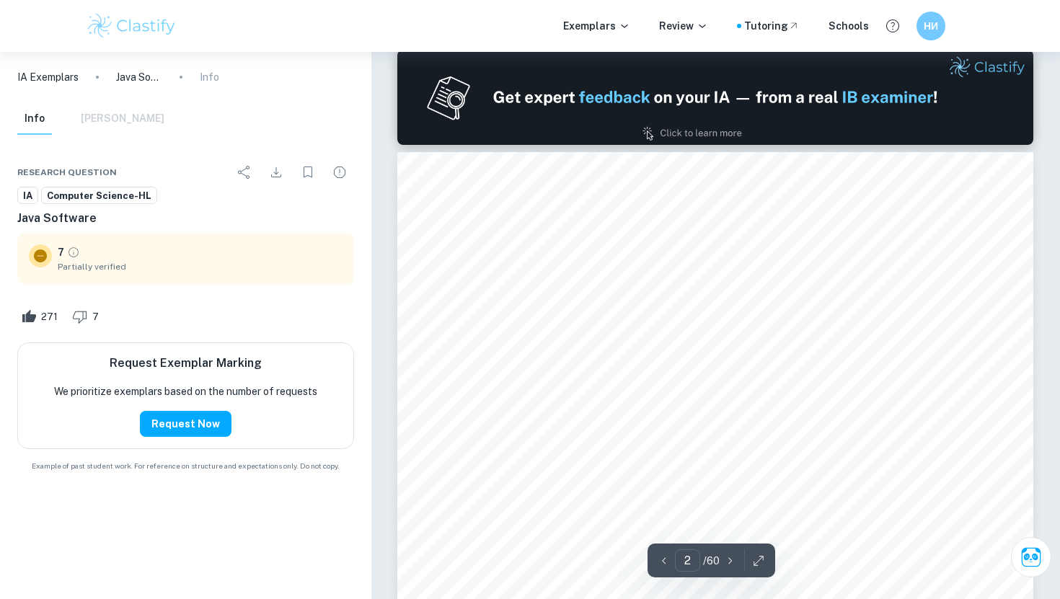
scroll to position [923, 0]
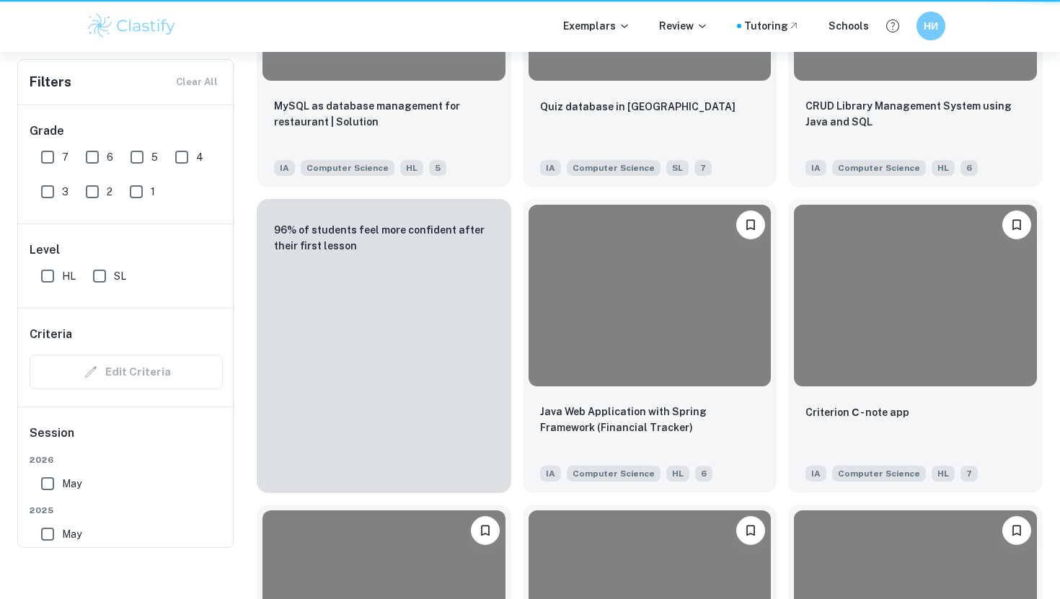
scroll to position [236, 0]
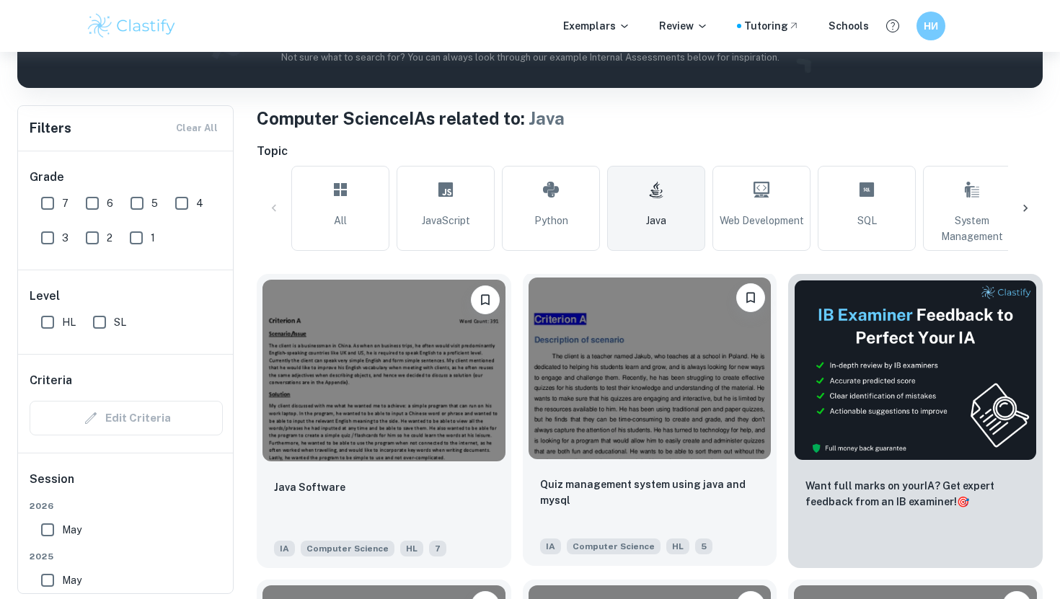
click at [577, 351] on img at bounding box center [649, 369] width 243 height 182
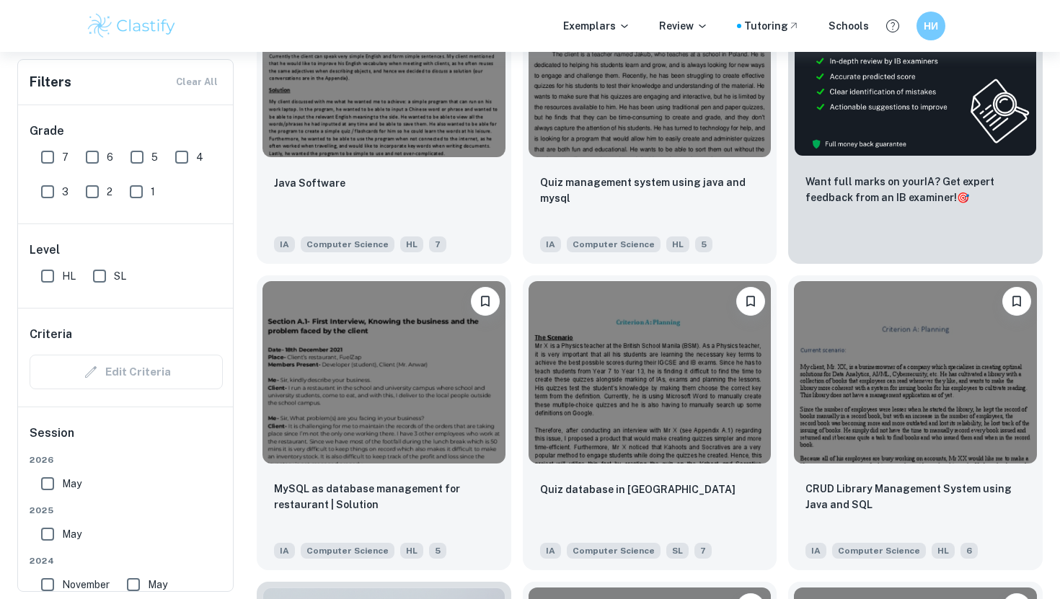
scroll to position [588, 0]
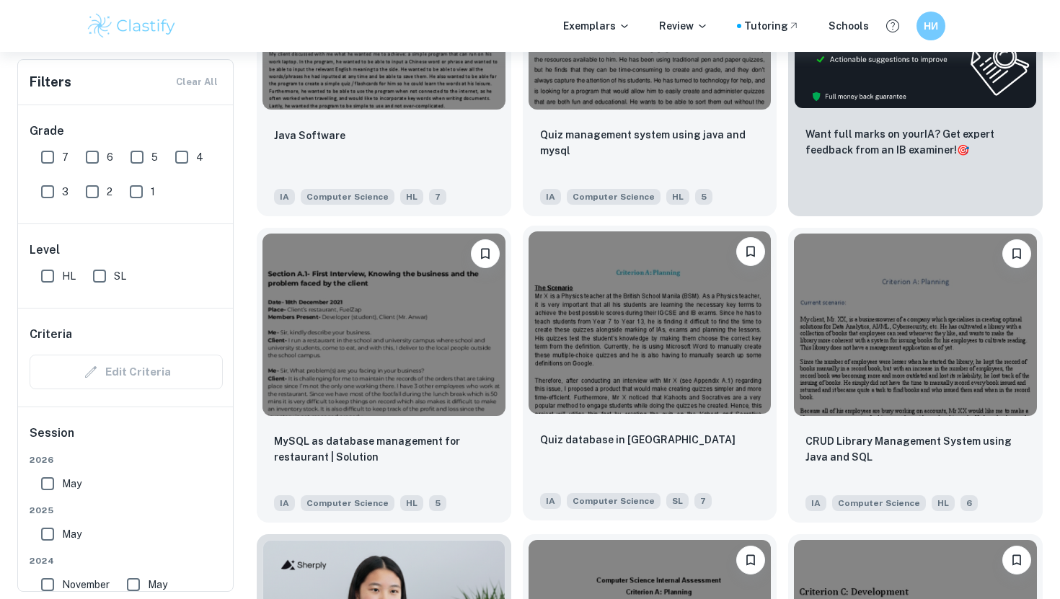
click at [588, 331] on img at bounding box center [649, 322] width 243 height 182
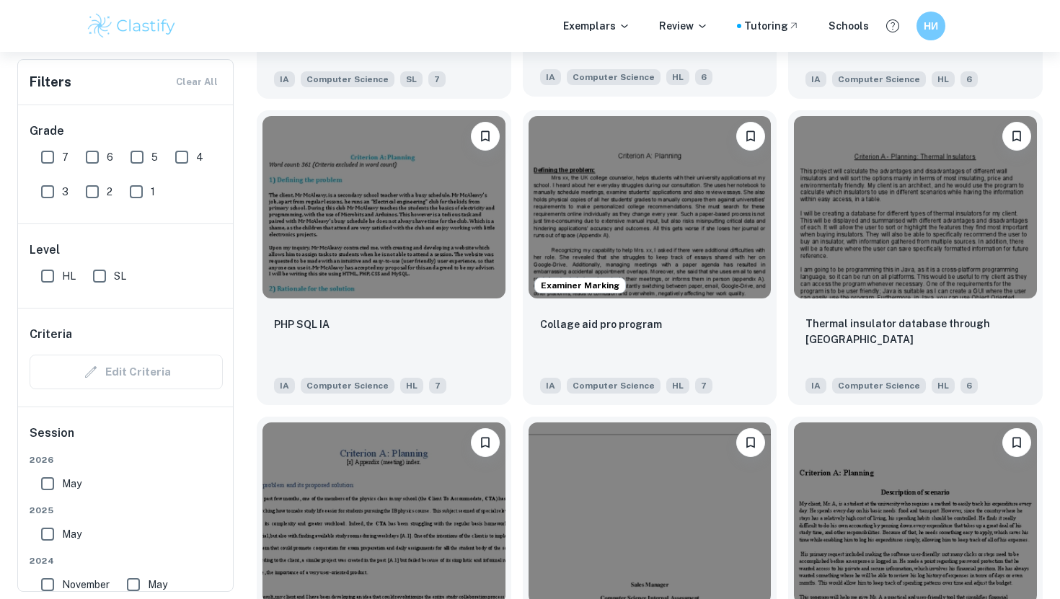
scroll to position [1905, 0]
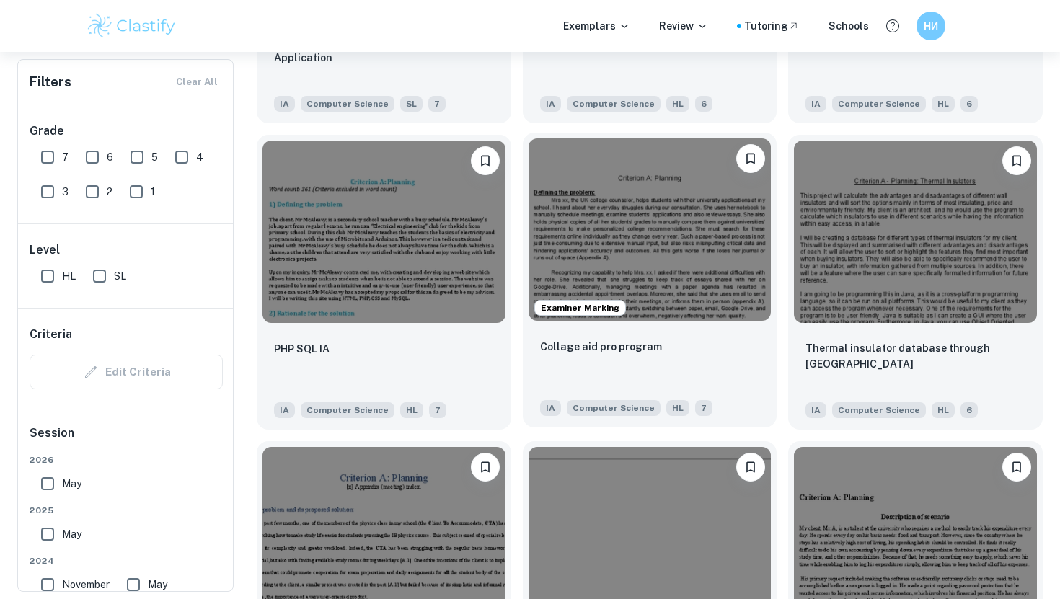
click at [699, 311] on img at bounding box center [649, 229] width 243 height 182
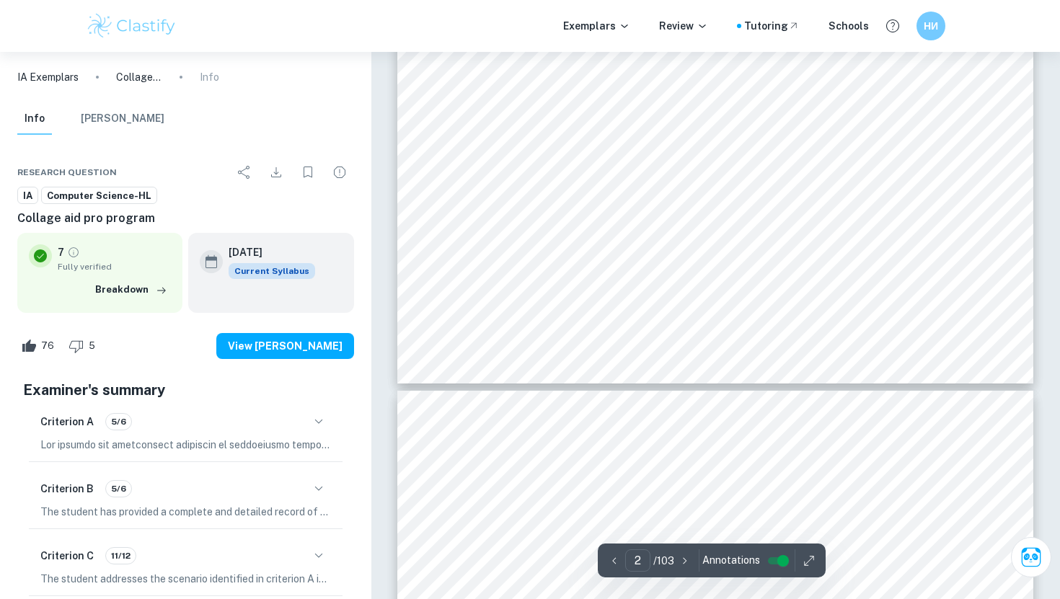
type input "1"
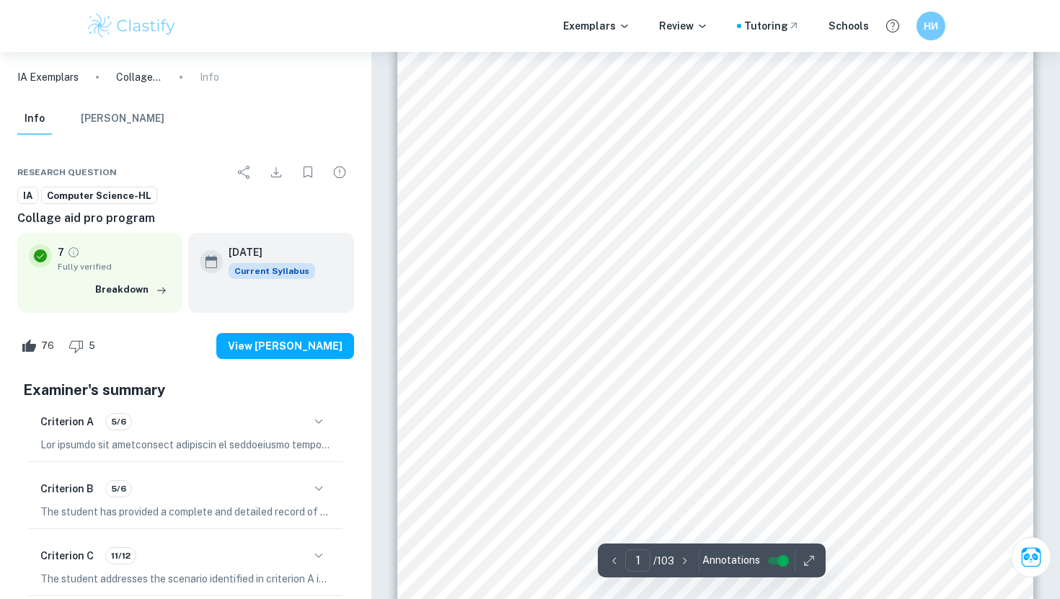
scroll to position [140, 0]
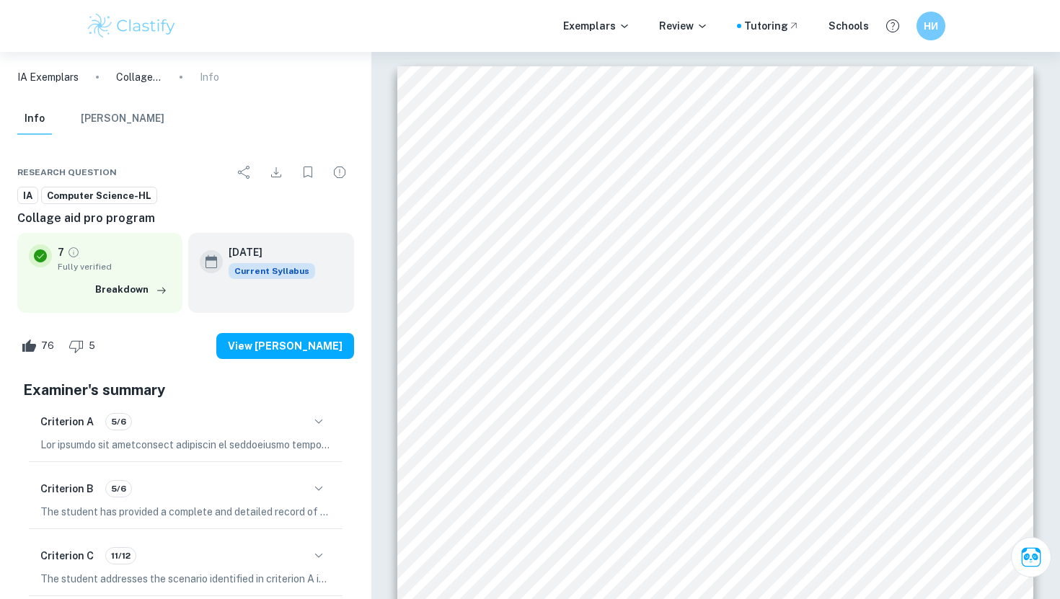
scroll to position [140, 0]
